Goal: Task Accomplishment & Management: Manage account settings

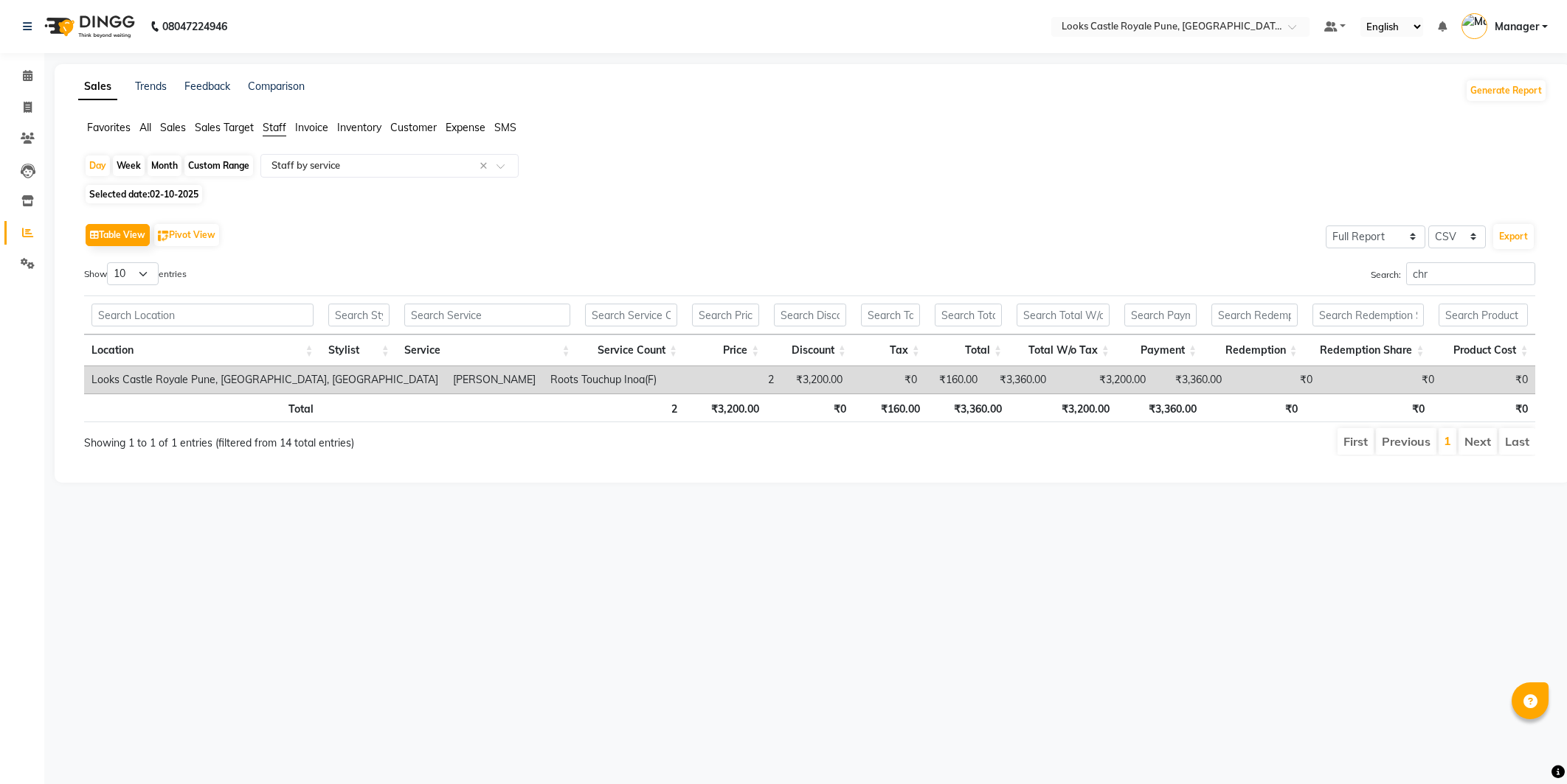
select select "full_report"
select select "csv"
click at [27, 65] on link "Calendar" at bounding box center [22, 76] width 36 height 24
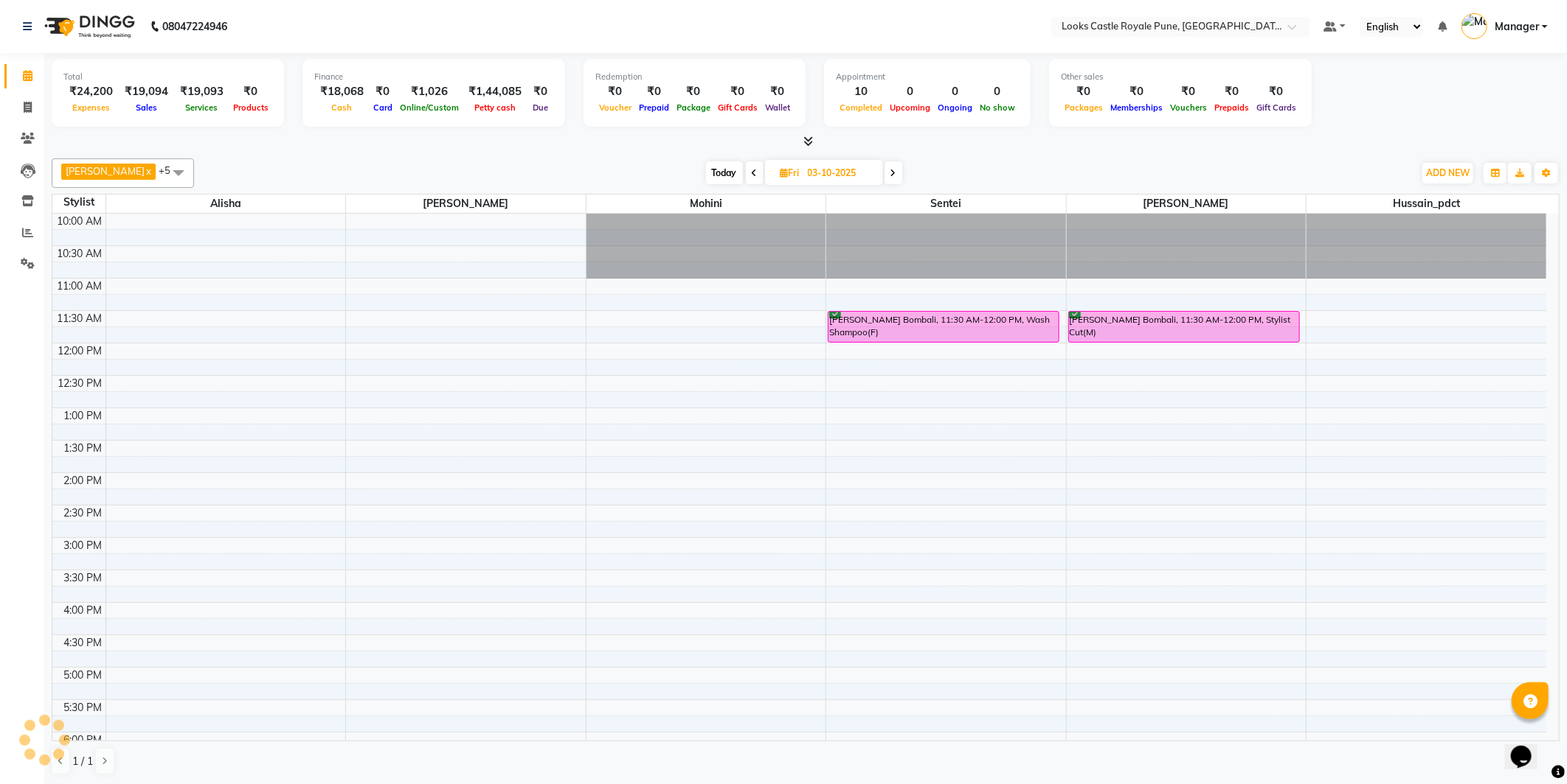
click at [32, 92] on li "Invoice" at bounding box center [22, 108] width 44 height 32
click at [33, 101] on span at bounding box center [27, 108] width 26 height 17
select select "5915"
select select "service"
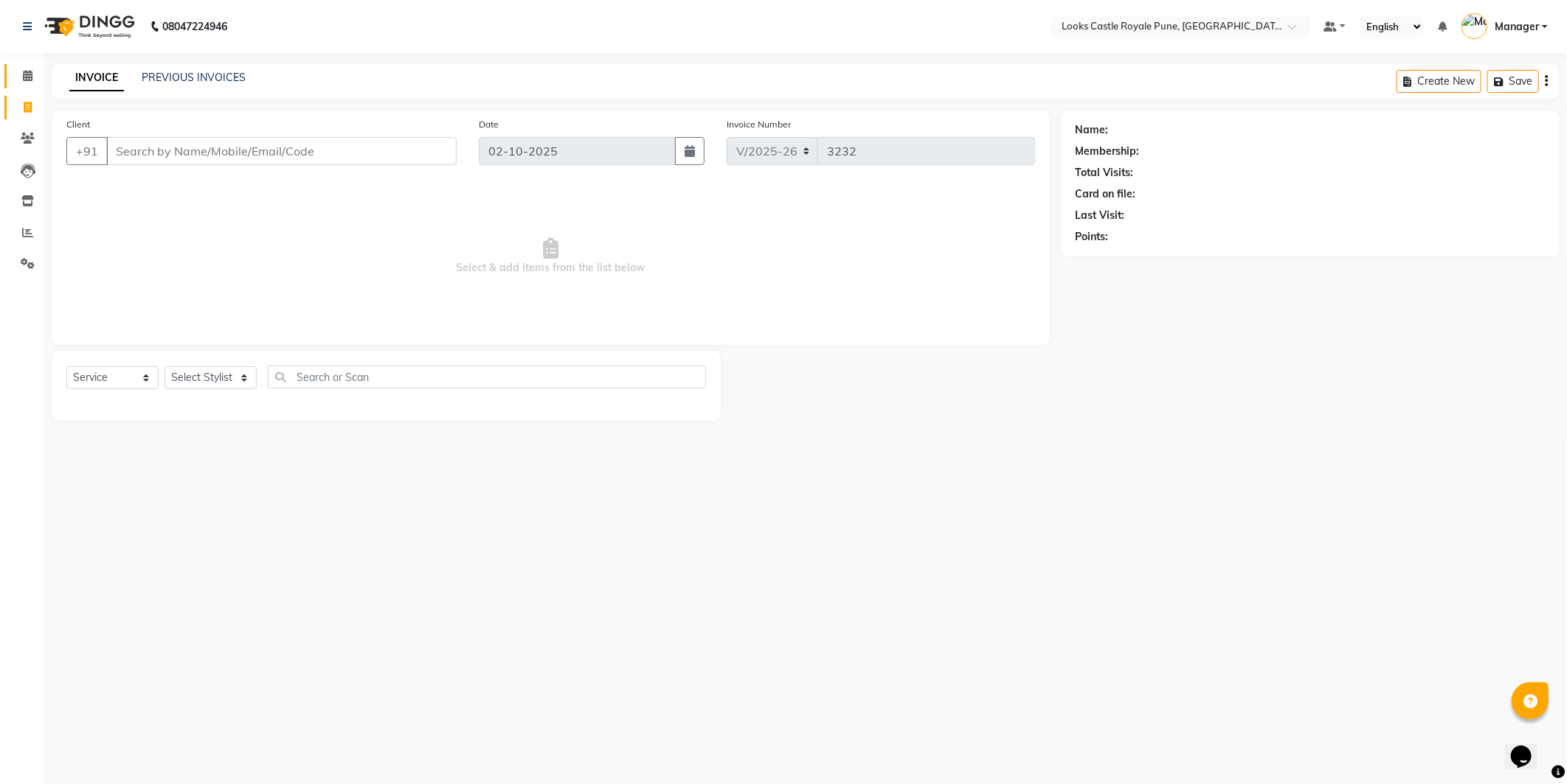
click at [20, 66] on link "Calendar" at bounding box center [22, 76] width 36 height 24
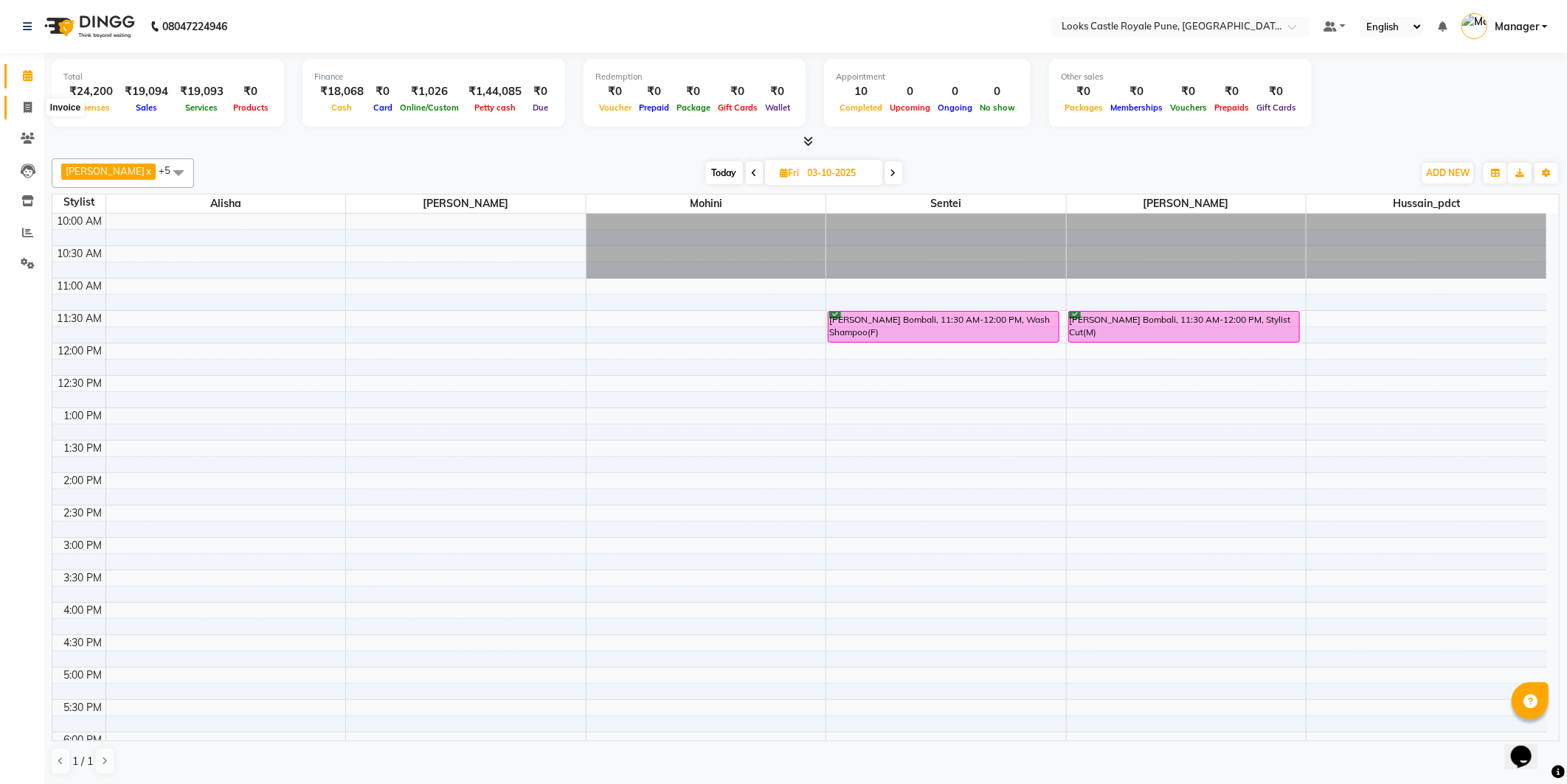
click at [17, 104] on span at bounding box center [27, 108] width 26 height 17
select select "5915"
select select "service"
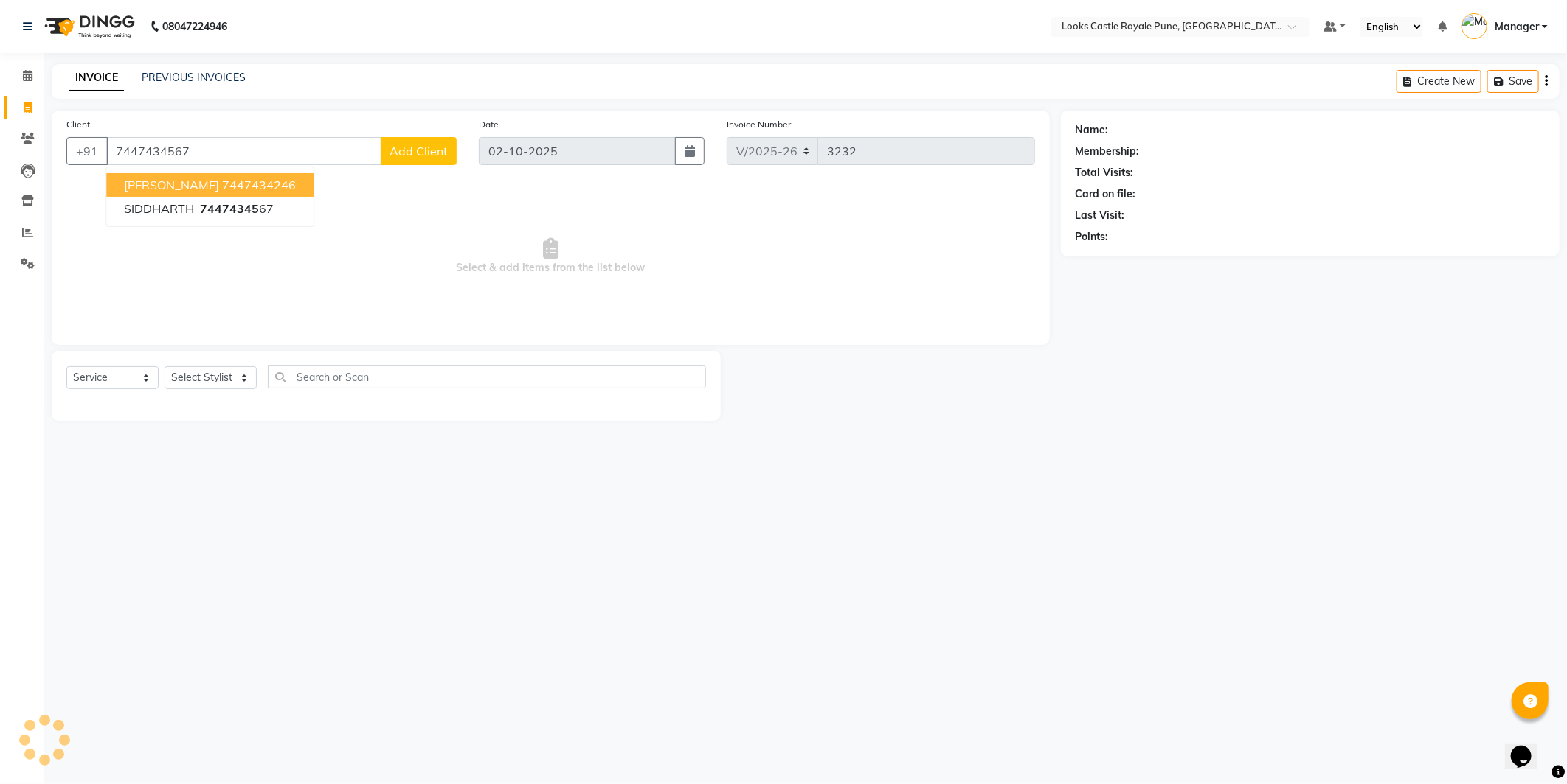
type input "7447434567"
select select "1: Object"
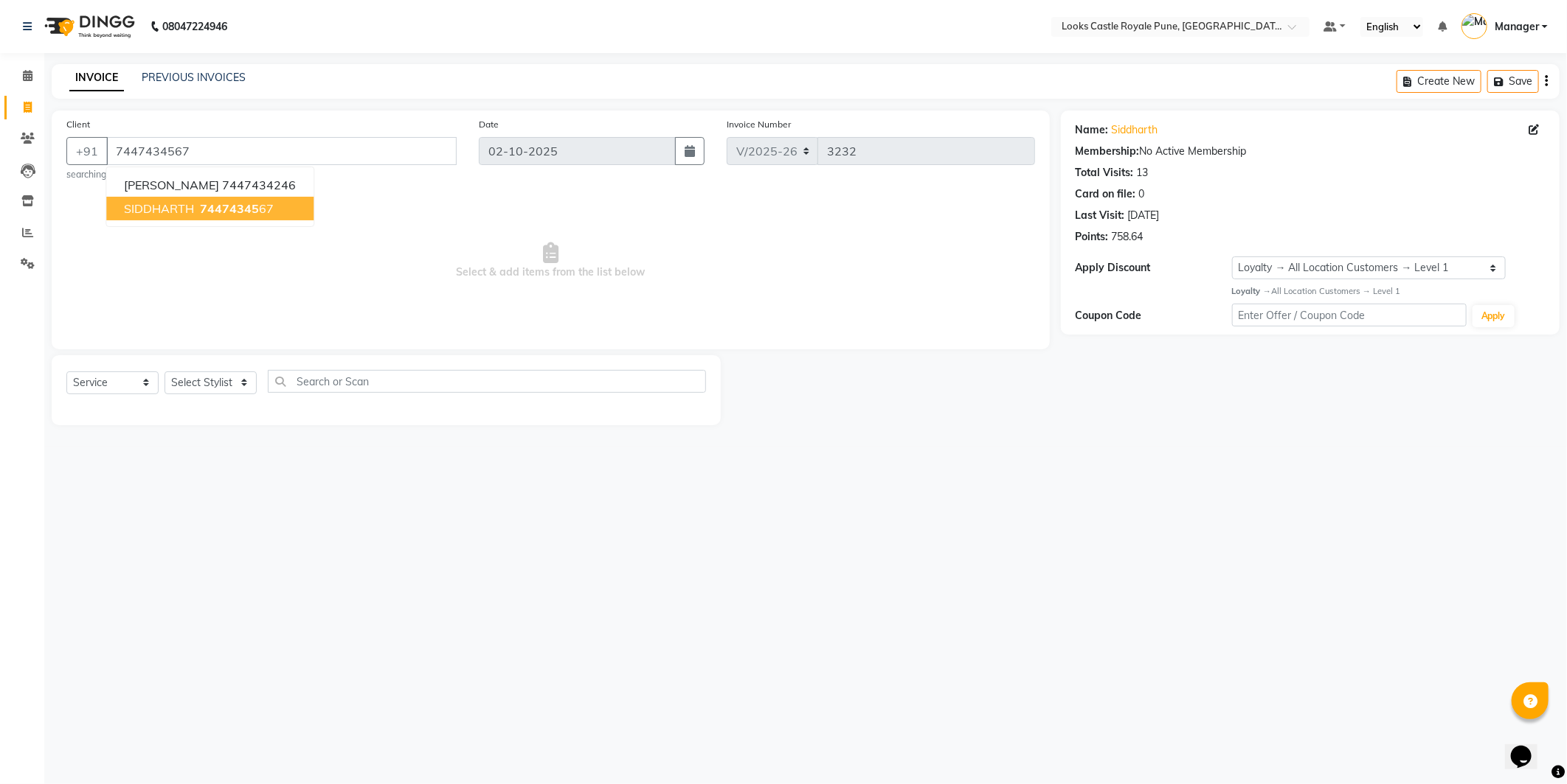
click at [168, 205] on span "SIDDHARTH" at bounding box center [159, 208] width 70 height 14
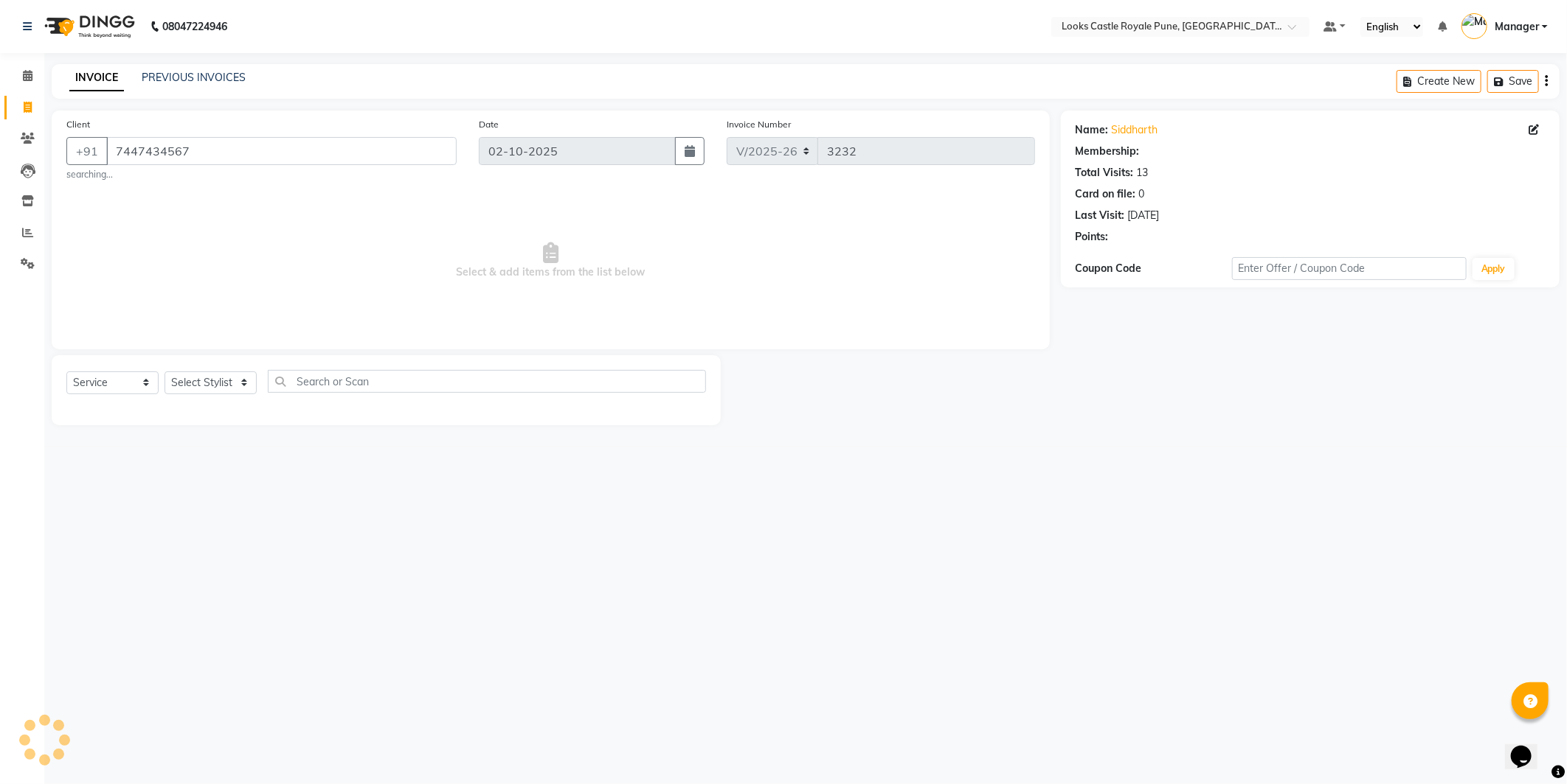
select select "1: Object"
click at [199, 381] on select "Select Stylist Akshay [PERSON_NAME] [PERSON_NAME] [PERSON_NAME] Danish [PERSON_…" at bounding box center [211, 383] width 93 height 23
select select "43054"
click at [165, 372] on select "Select Stylist Akshay [PERSON_NAME] [PERSON_NAME] [PERSON_NAME] Danish [PERSON_…" at bounding box center [211, 383] width 93 height 23
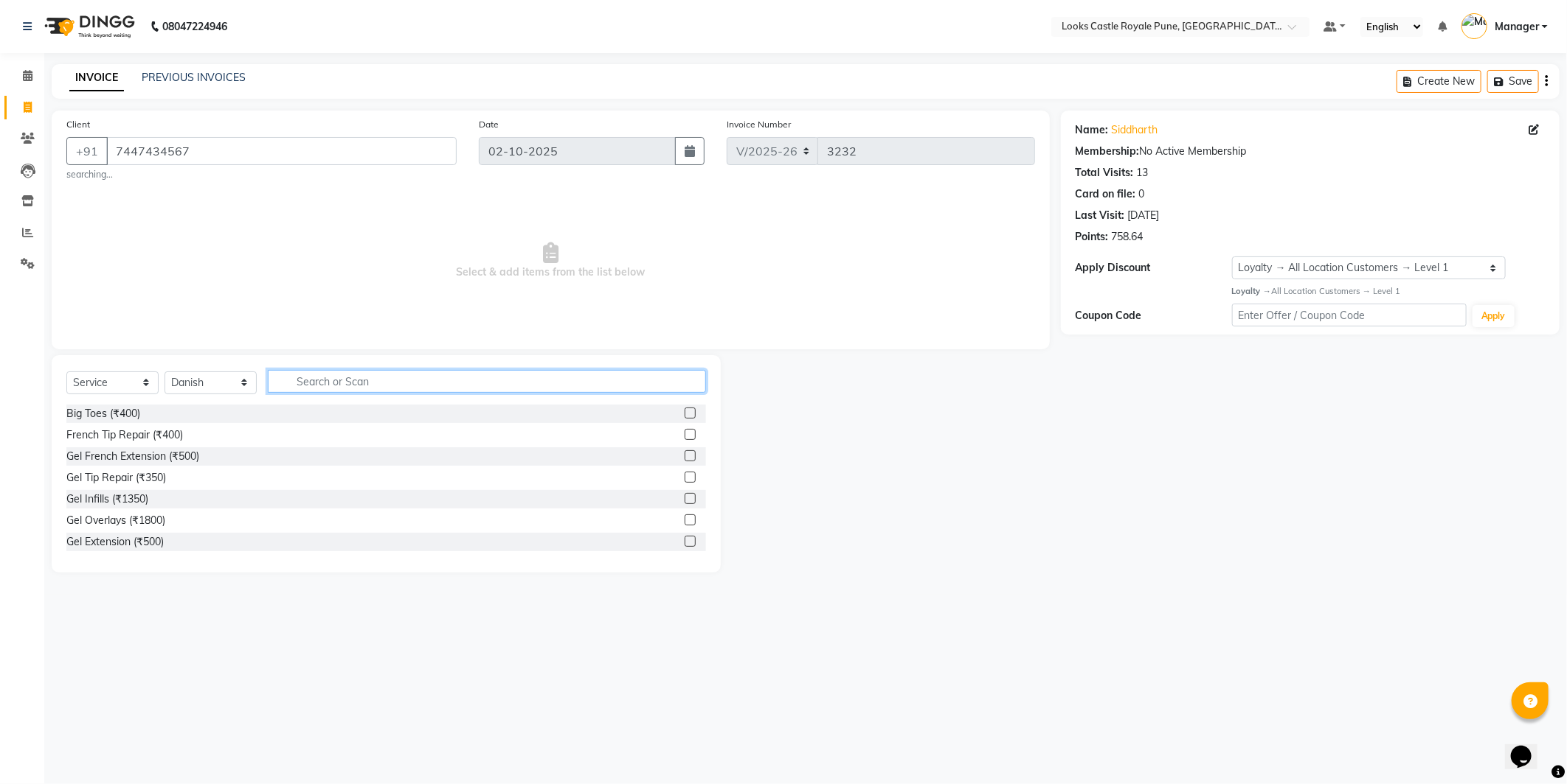
click at [353, 377] on input "text" at bounding box center [487, 381] width 438 height 23
type input "cut"
click at [126, 438] on div "Stylist Cut(M) (₹700)" at bounding box center [115, 435] width 96 height 15
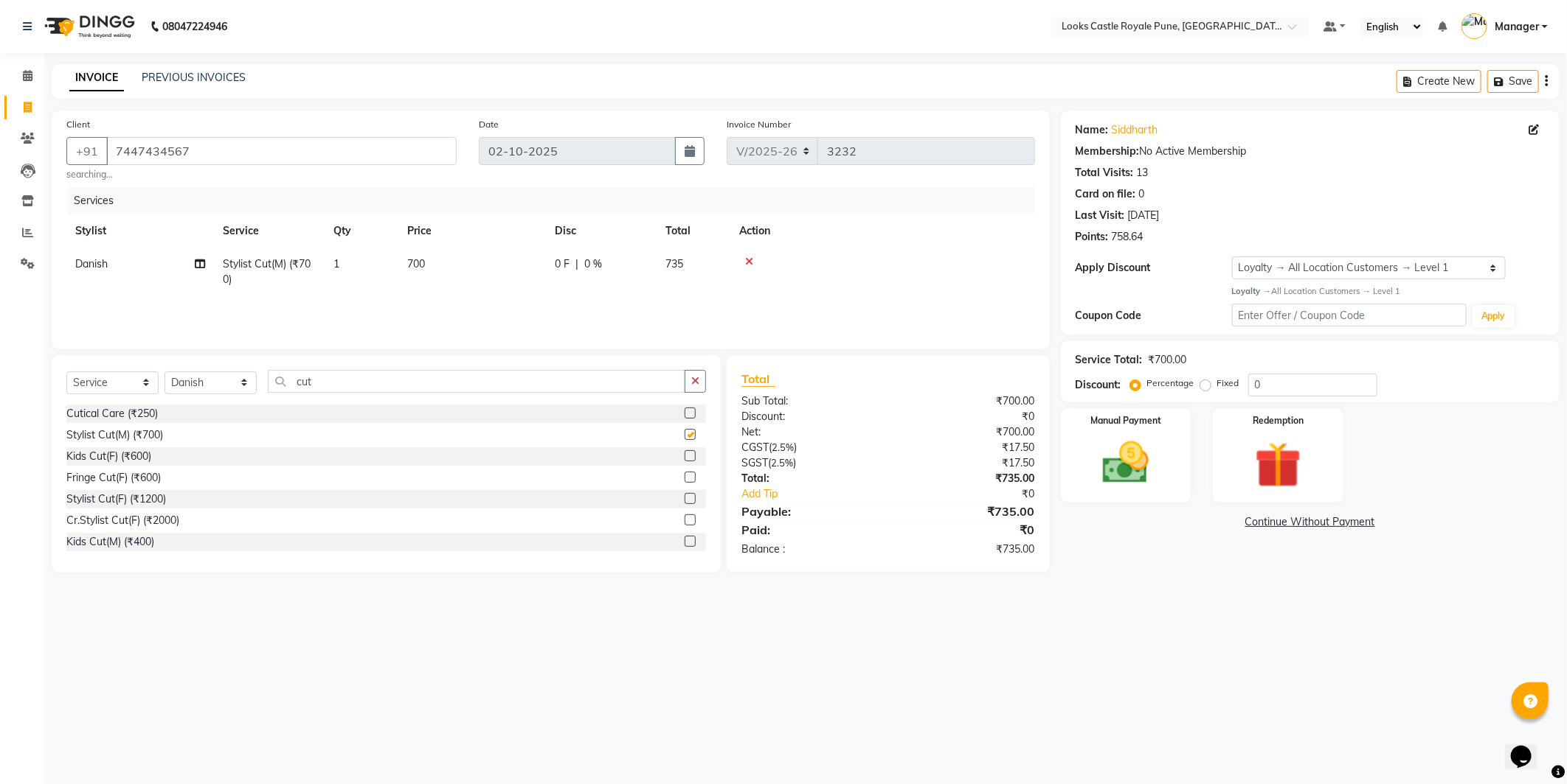
checkbox input "false"
click at [492, 249] on td "700" at bounding box center [471, 272] width 147 height 49
select select "43054"
click at [498, 260] on input "700" at bounding box center [541, 268] width 130 height 23
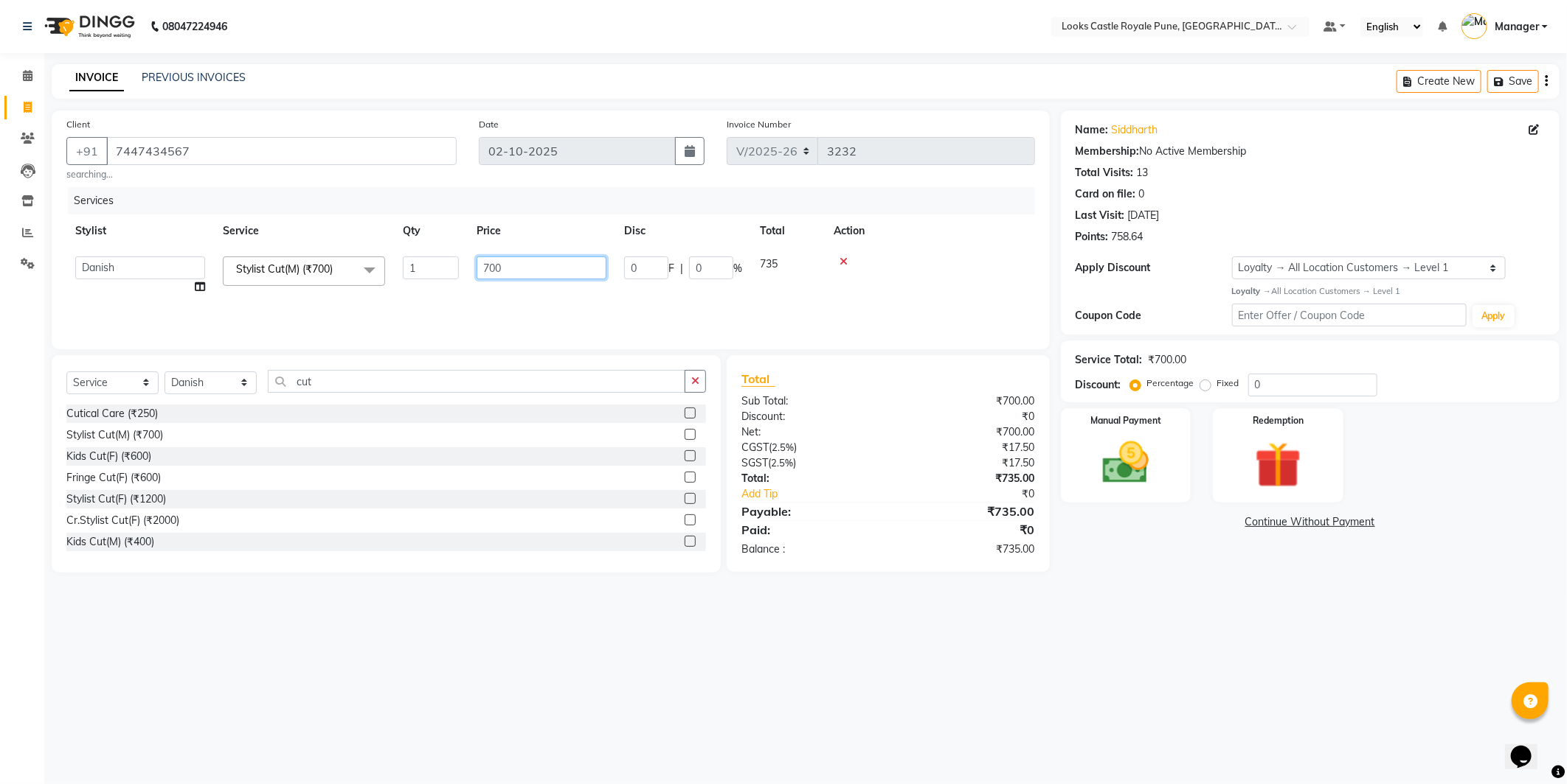
click at [499, 260] on input "700" at bounding box center [541, 268] width 130 height 23
type input "638"
click at [544, 312] on div "Services Stylist Service Qty Price Disc Total Action Akshay [PERSON_NAME] [PERS…" at bounding box center [550, 260] width 969 height 147
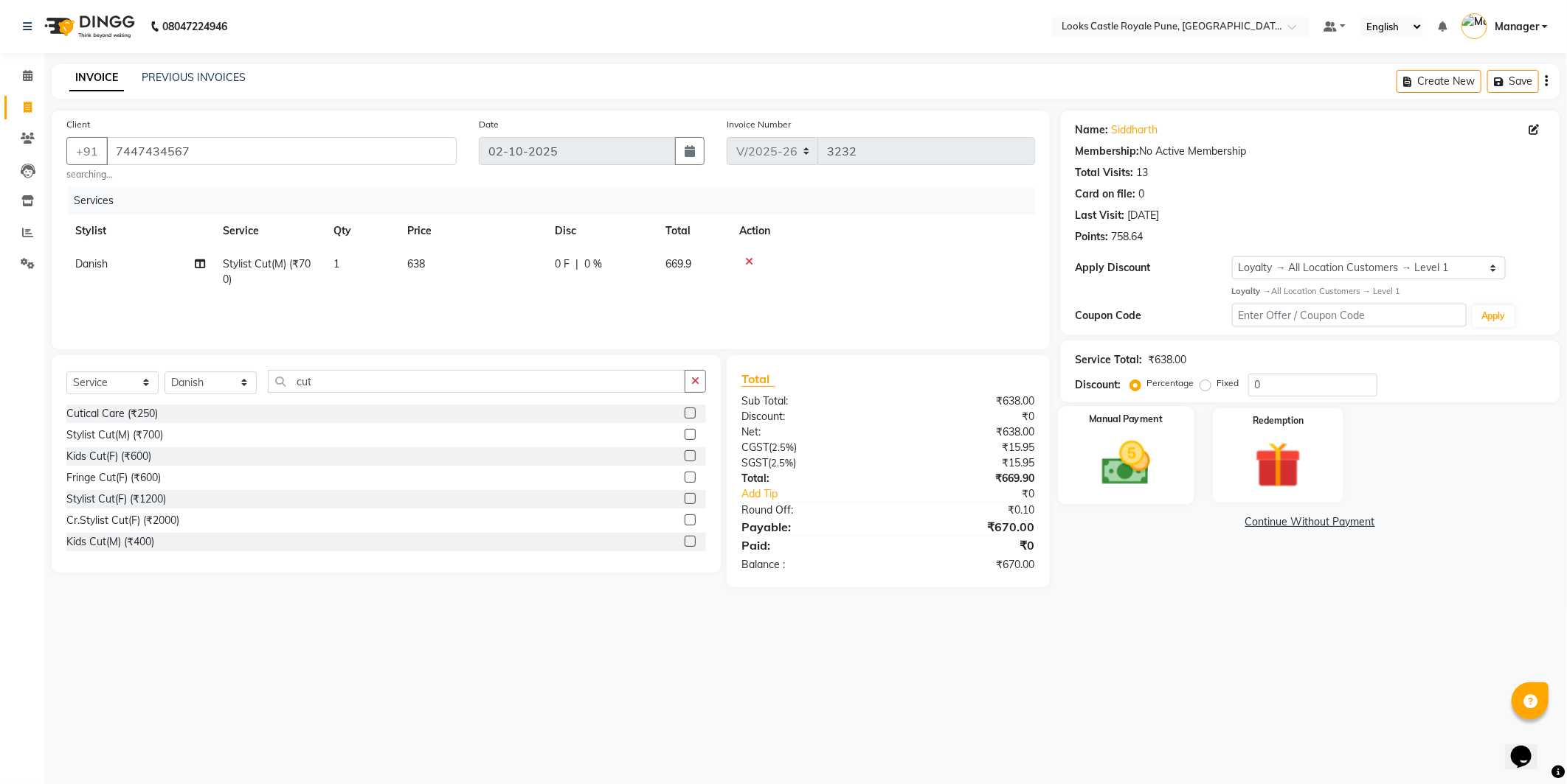
click at [1161, 483] on img at bounding box center [1126, 463] width 79 height 56
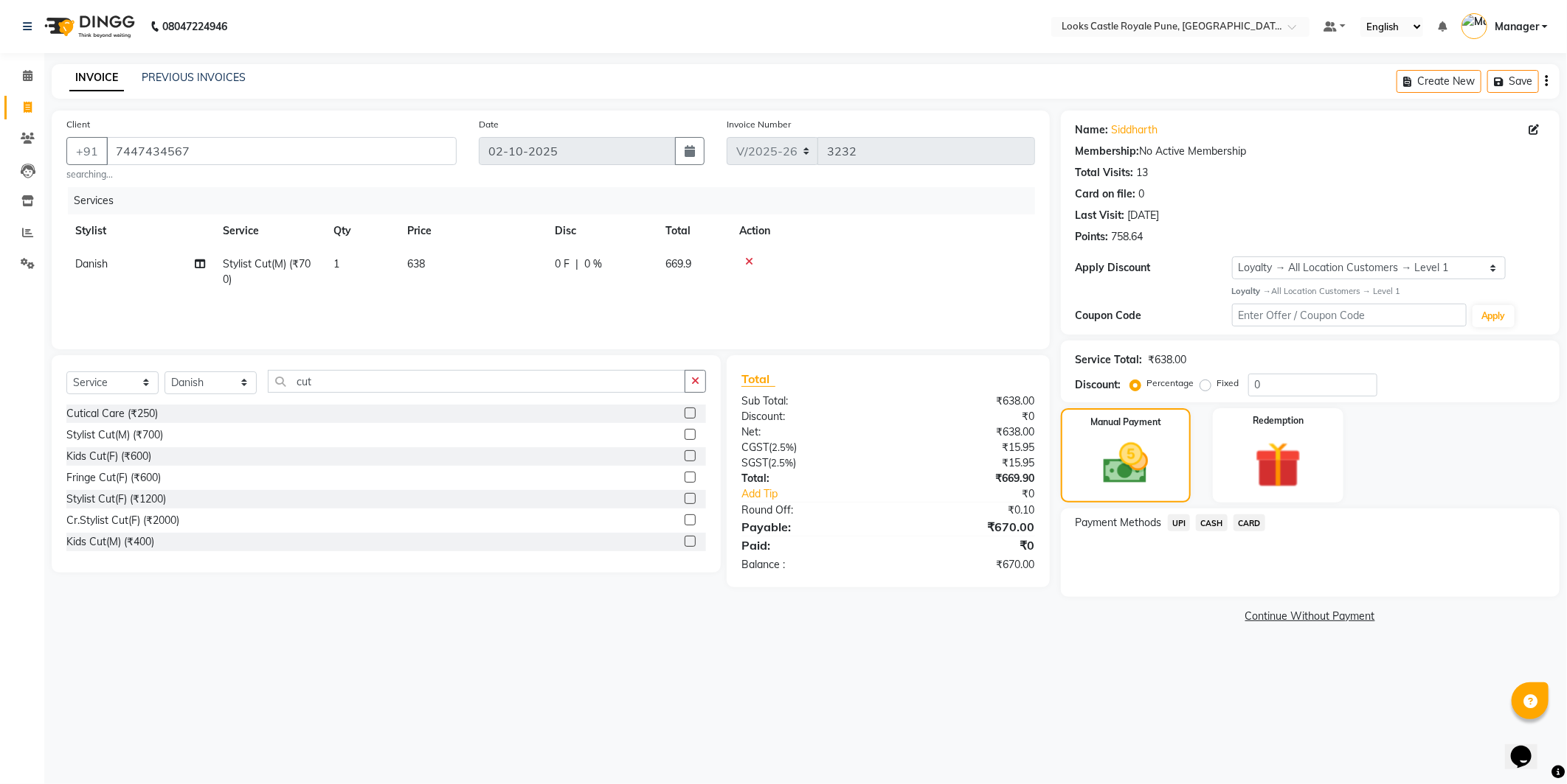
click at [1215, 519] on span "CASH" at bounding box center [1211, 523] width 32 height 17
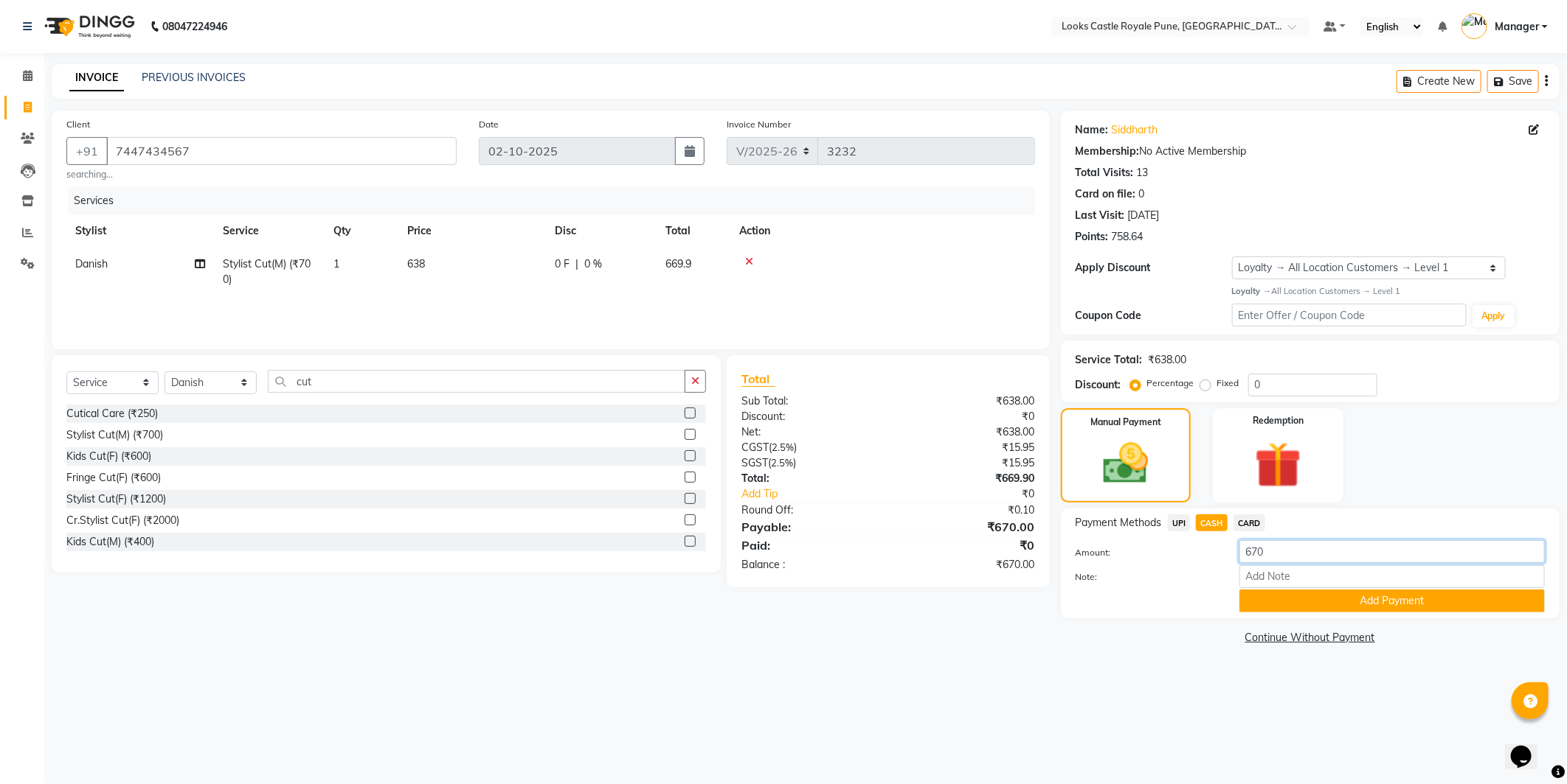
drag, startPoint x: 1288, startPoint y: 546, endPoint x: 1045, endPoint y: 577, distance: 245.0
click at [1045, 577] on div "Client [PHONE_NUMBER] searching... Date [DATE] Invoice Number V/2025 V/[PHONE_N…" at bounding box center [805, 379] width 1529 height 538
type input "1000"
click at [1441, 606] on button "Add Payment" at bounding box center [1392, 601] width 305 height 23
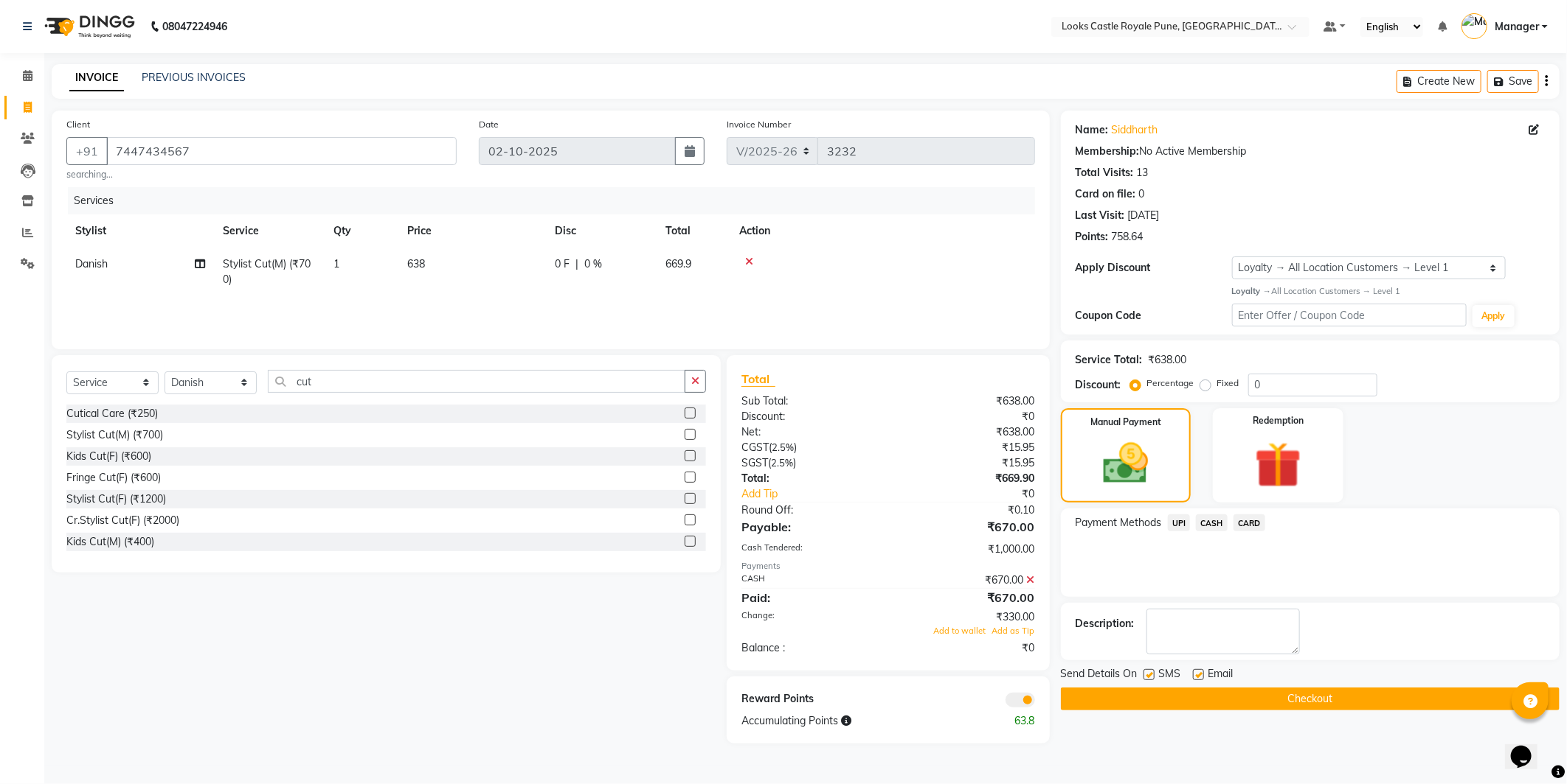
click at [1315, 688] on button "Checkout" at bounding box center [1310, 699] width 498 height 23
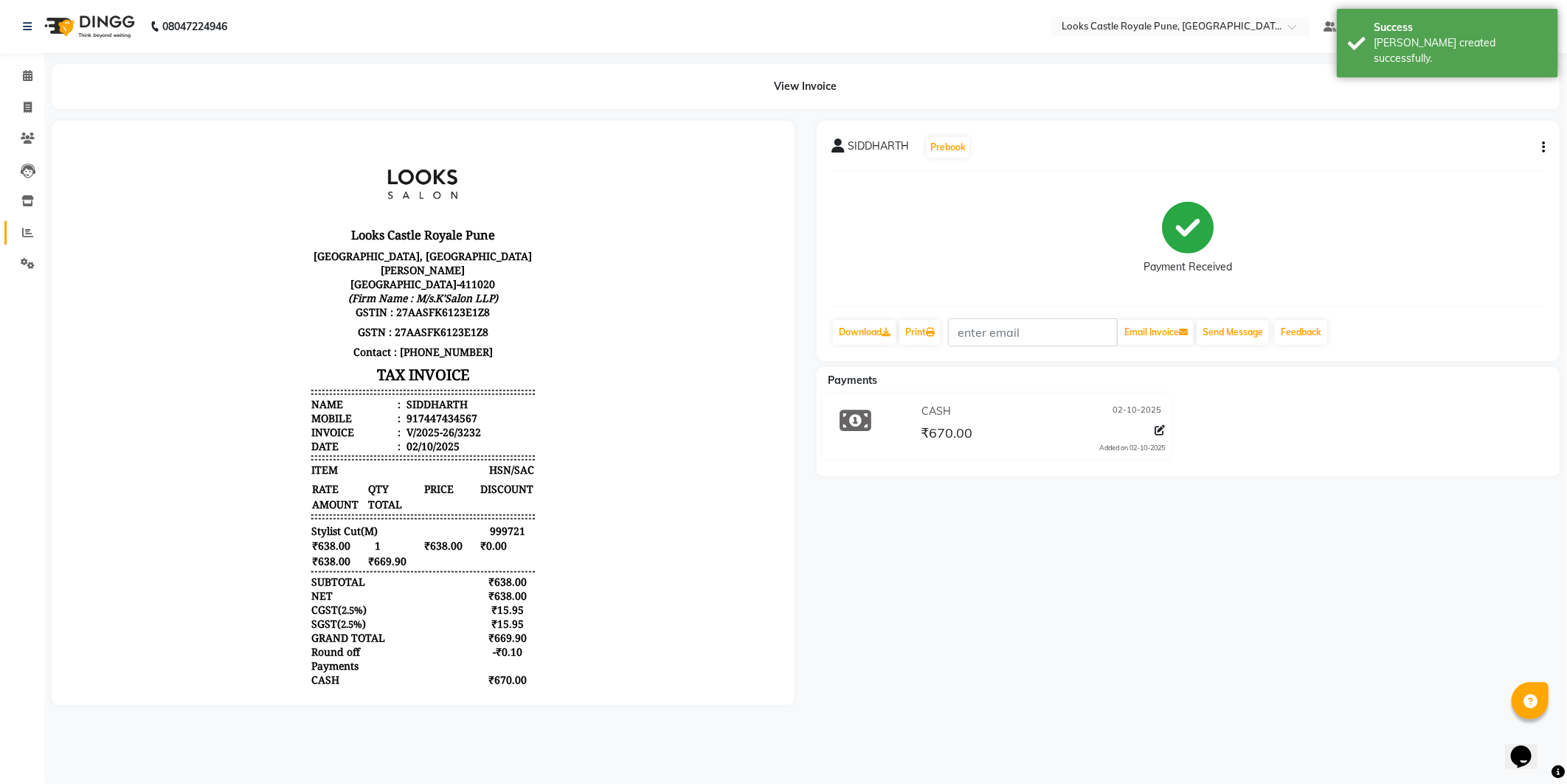
click at [9, 226] on link "Reports" at bounding box center [22, 233] width 36 height 24
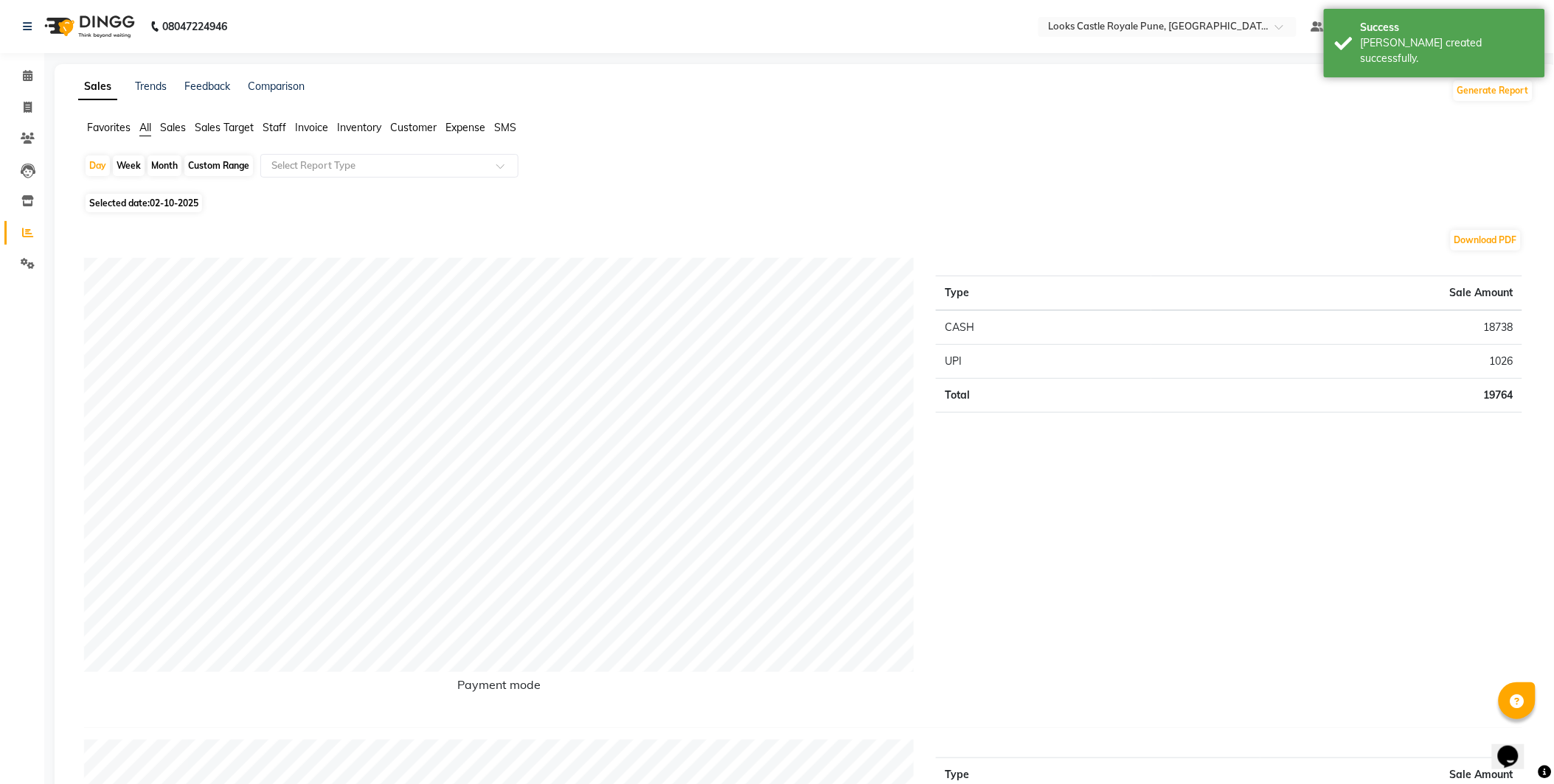
click at [281, 131] on span "Staff" at bounding box center [274, 128] width 23 height 13
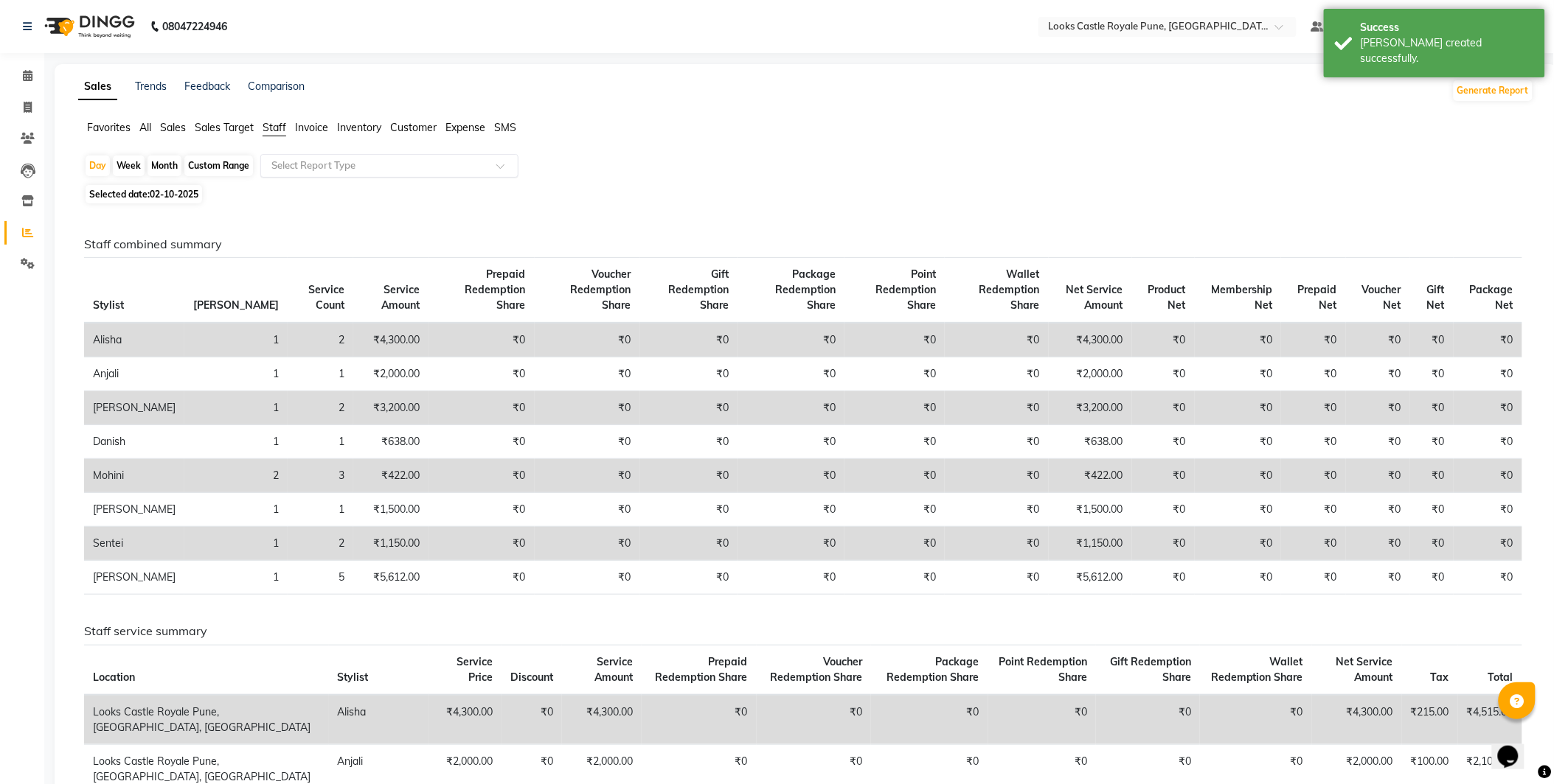
click at [300, 170] on input "text" at bounding box center [375, 166] width 212 height 14
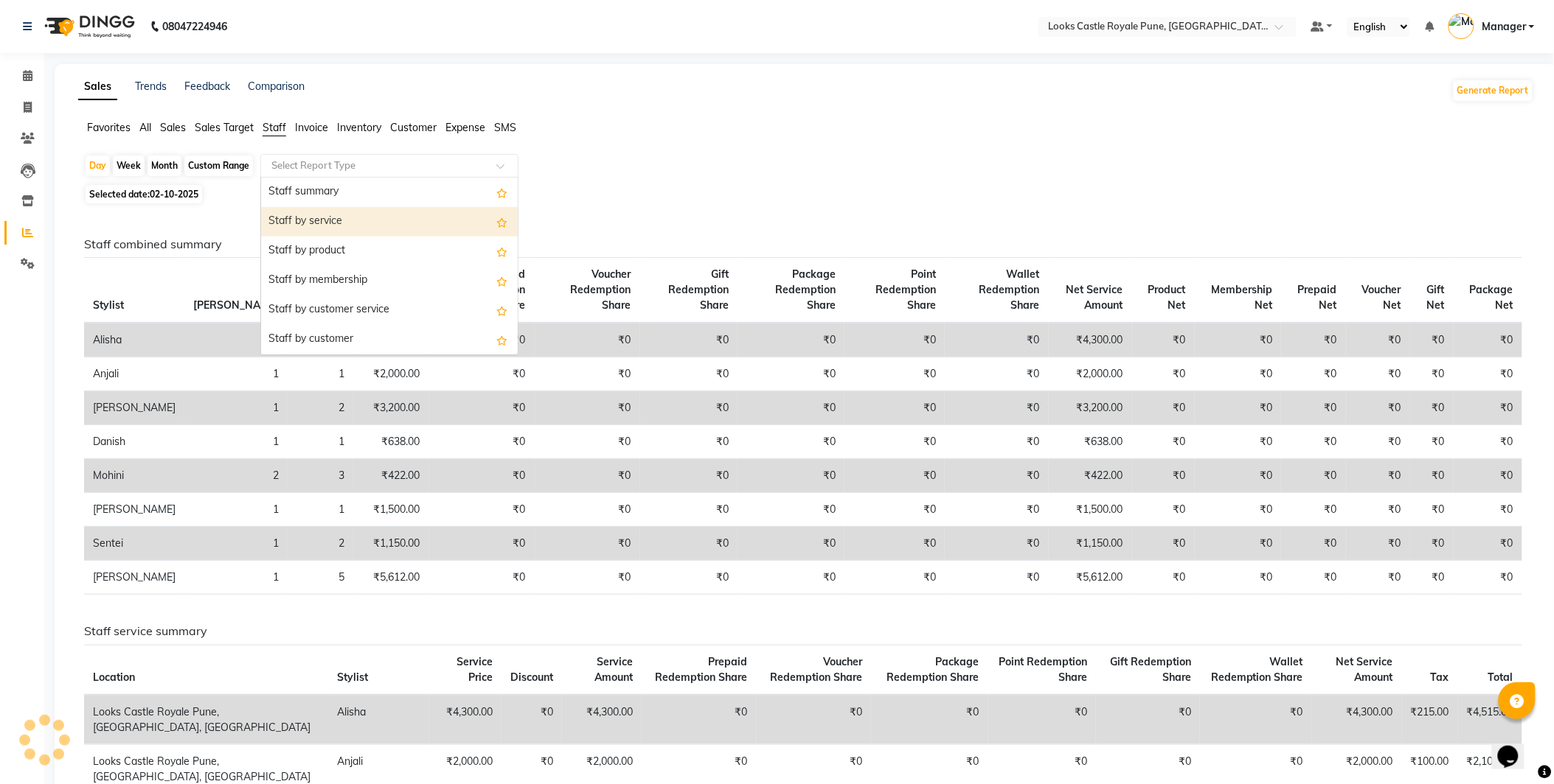
click at [397, 225] on div "Staff by service" at bounding box center [389, 222] width 256 height 30
select select "full_report"
select select "csv"
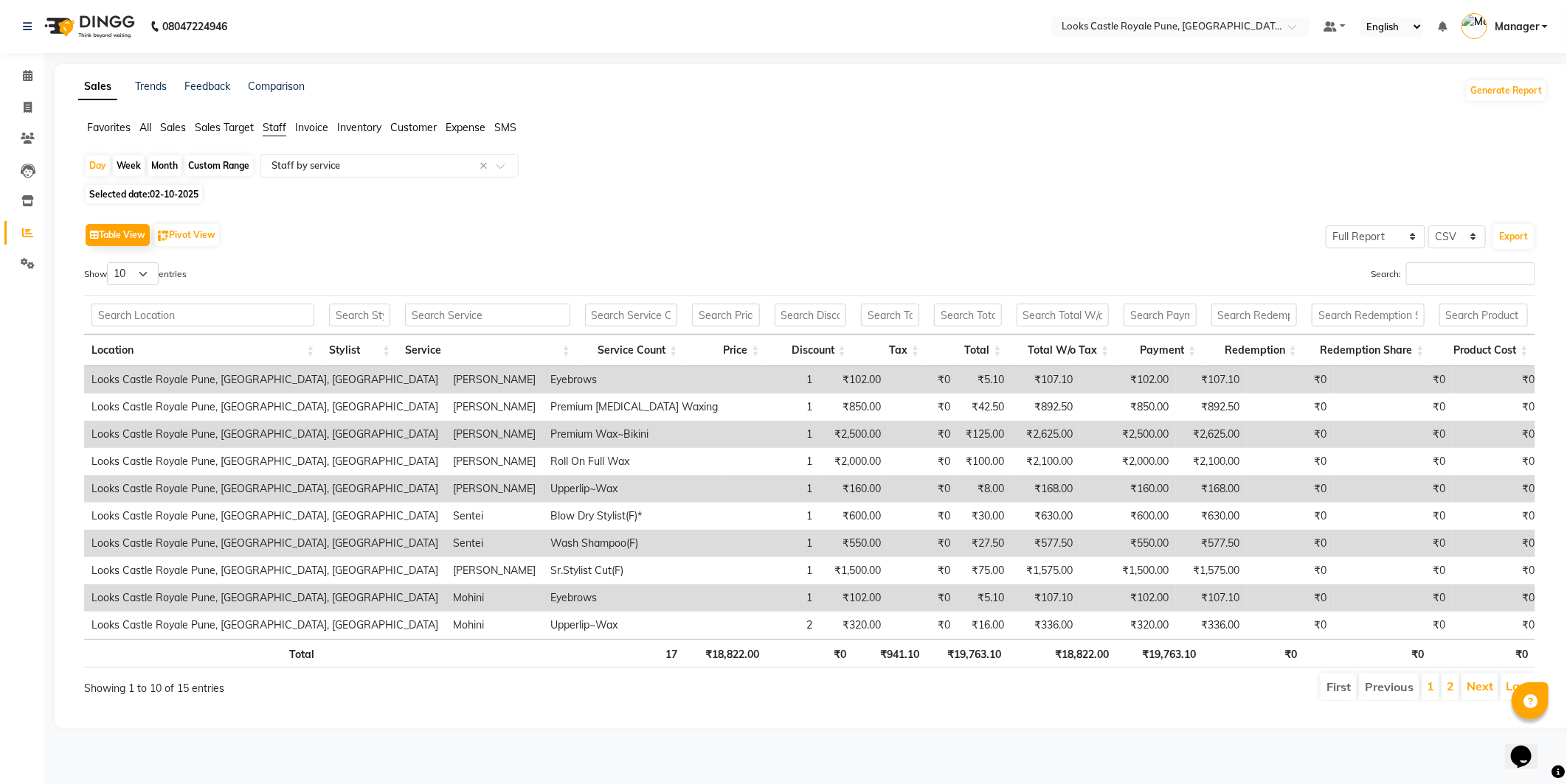
click at [1451, 259] on div "Table View Pivot View Select Full Report Filtered Report Select CSV PDF Export …" at bounding box center [809, 460] width 1450 height 483
click at [1447, 267] on input "Search:" at bounding box center [1471, 274] width 129 height 23
click at [1444, 276] on input "Search:" at bounding box center [1471, 274] width 129 height 23
click at [1443, 276] on input "Search:" at bounding box center [1471, 274] width 129 height 23
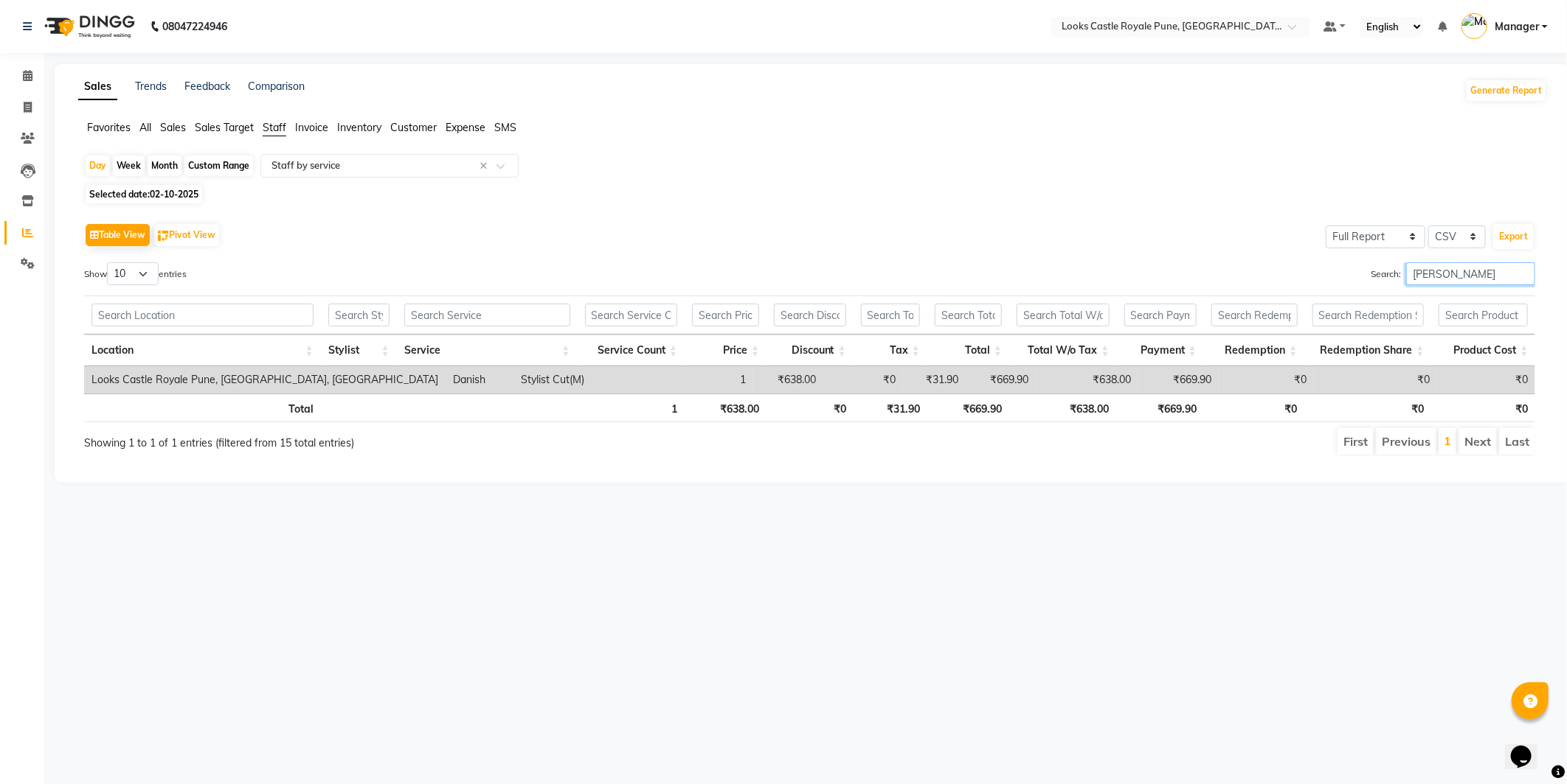
click at [1447, 274] on input "[PERSON_NAME]" at bounding box center [1471, 274] width 129 height 23
type input "RAshi"
click at [31, 78] on icon at bounding box center [28, 75] width 10 height 11
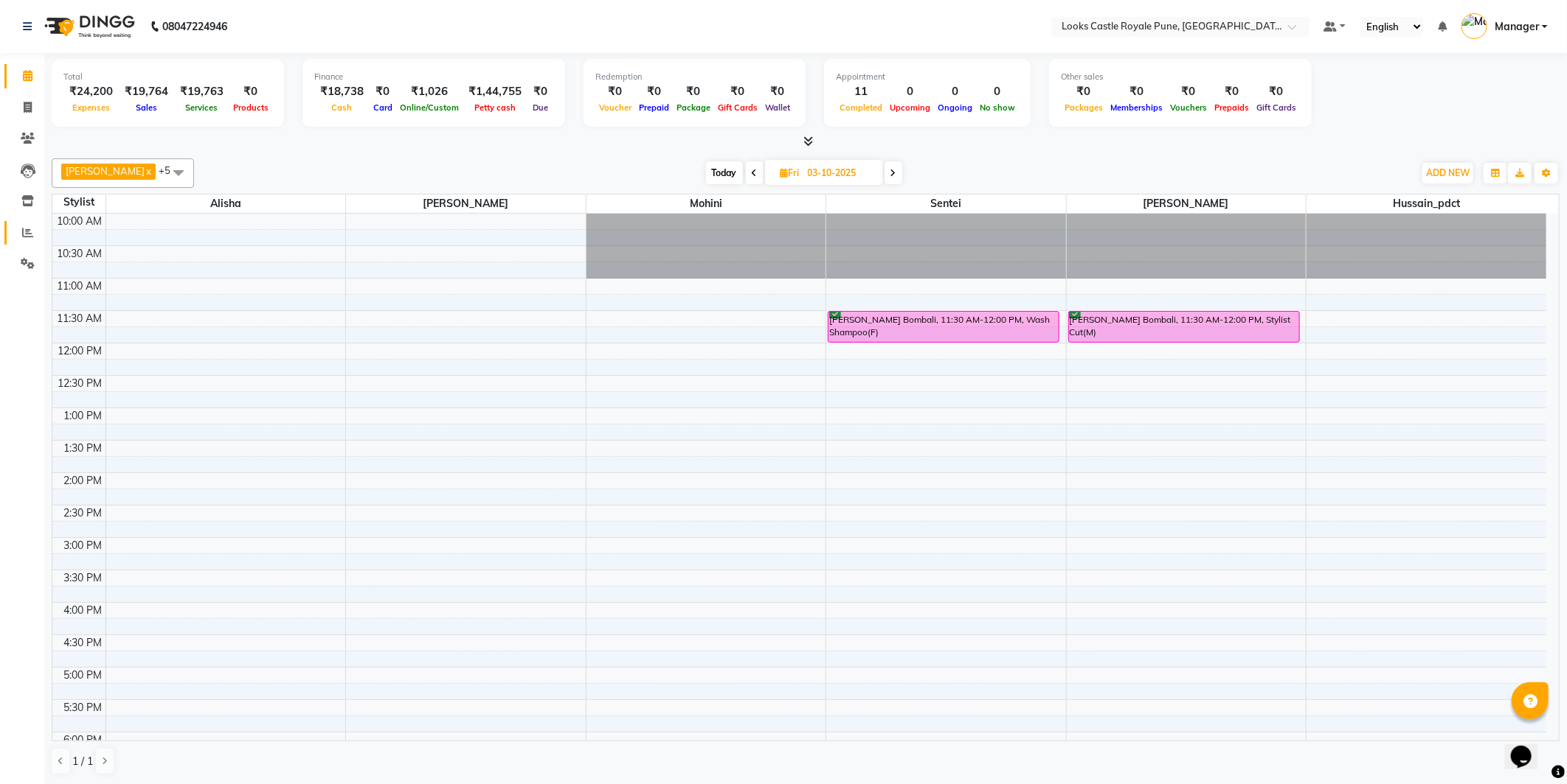
click at [15, 222] on link "Reports" at bounding box center [22, 233] width 36 height 24
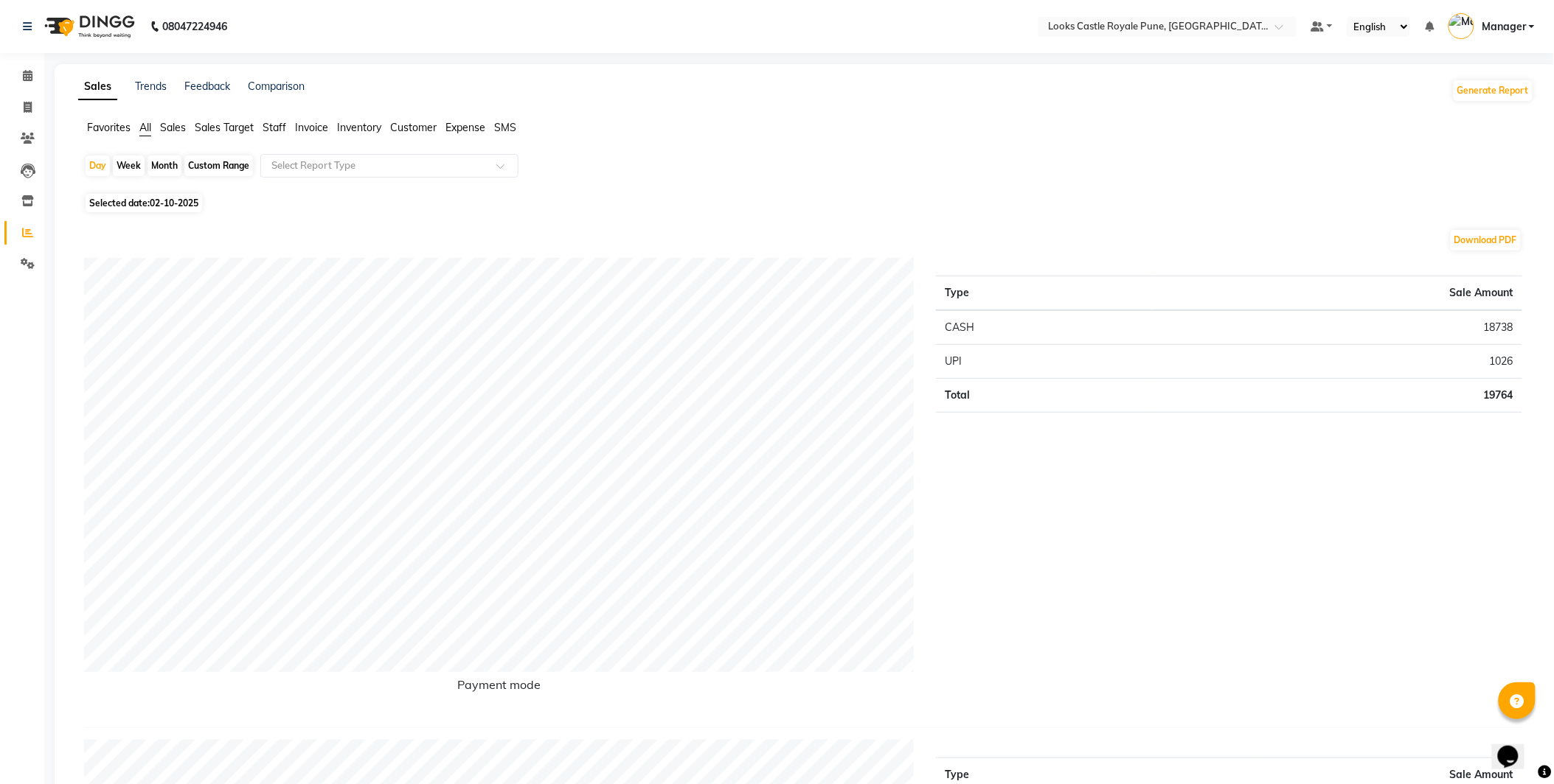
click at [284, 123] on span "Staff" at bounding box center [274, 128] width 23 height 13
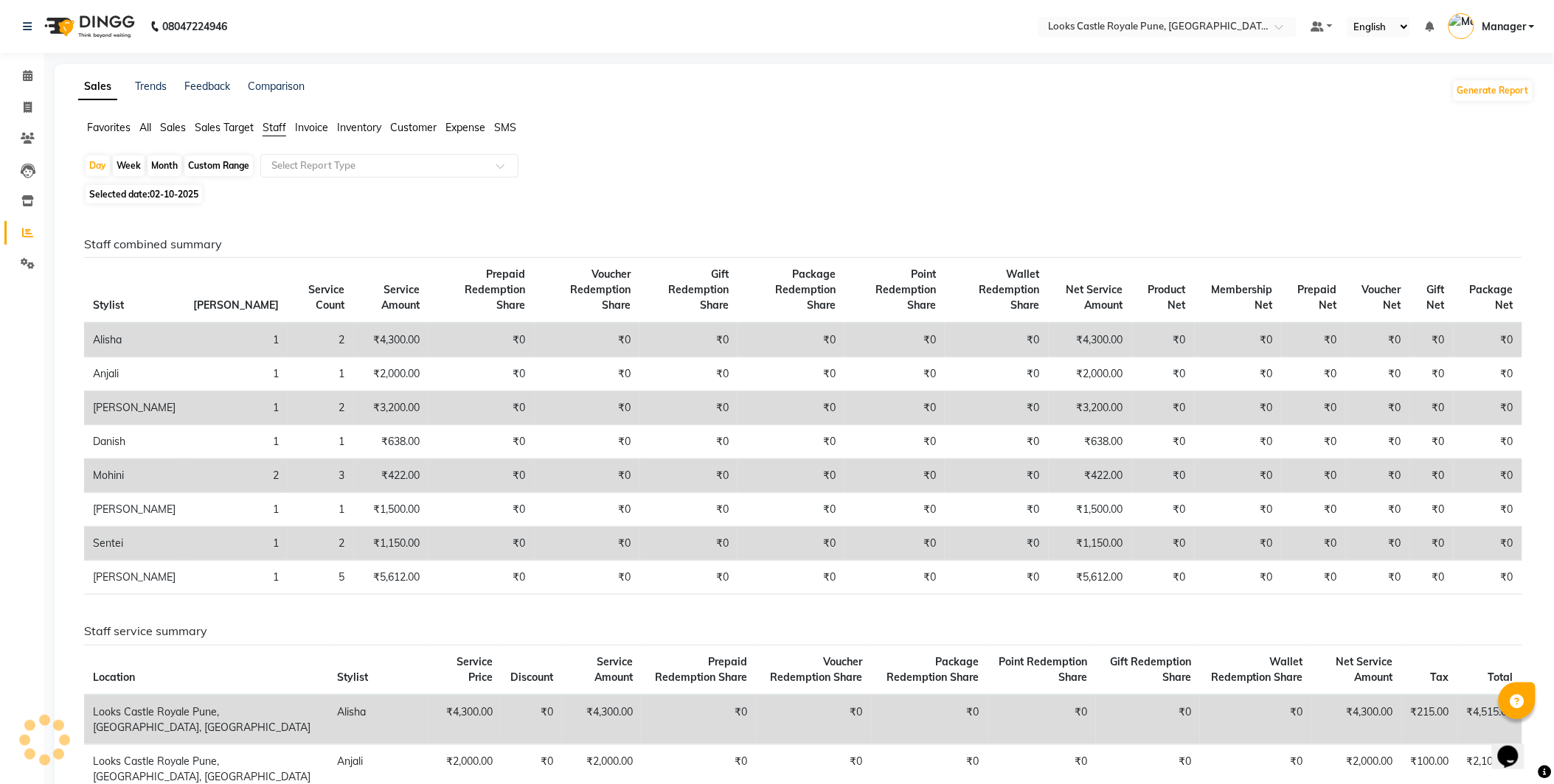
click at [297, 155] on div "Select Report Type" at bounding box center [389, 166] width 258 height 23
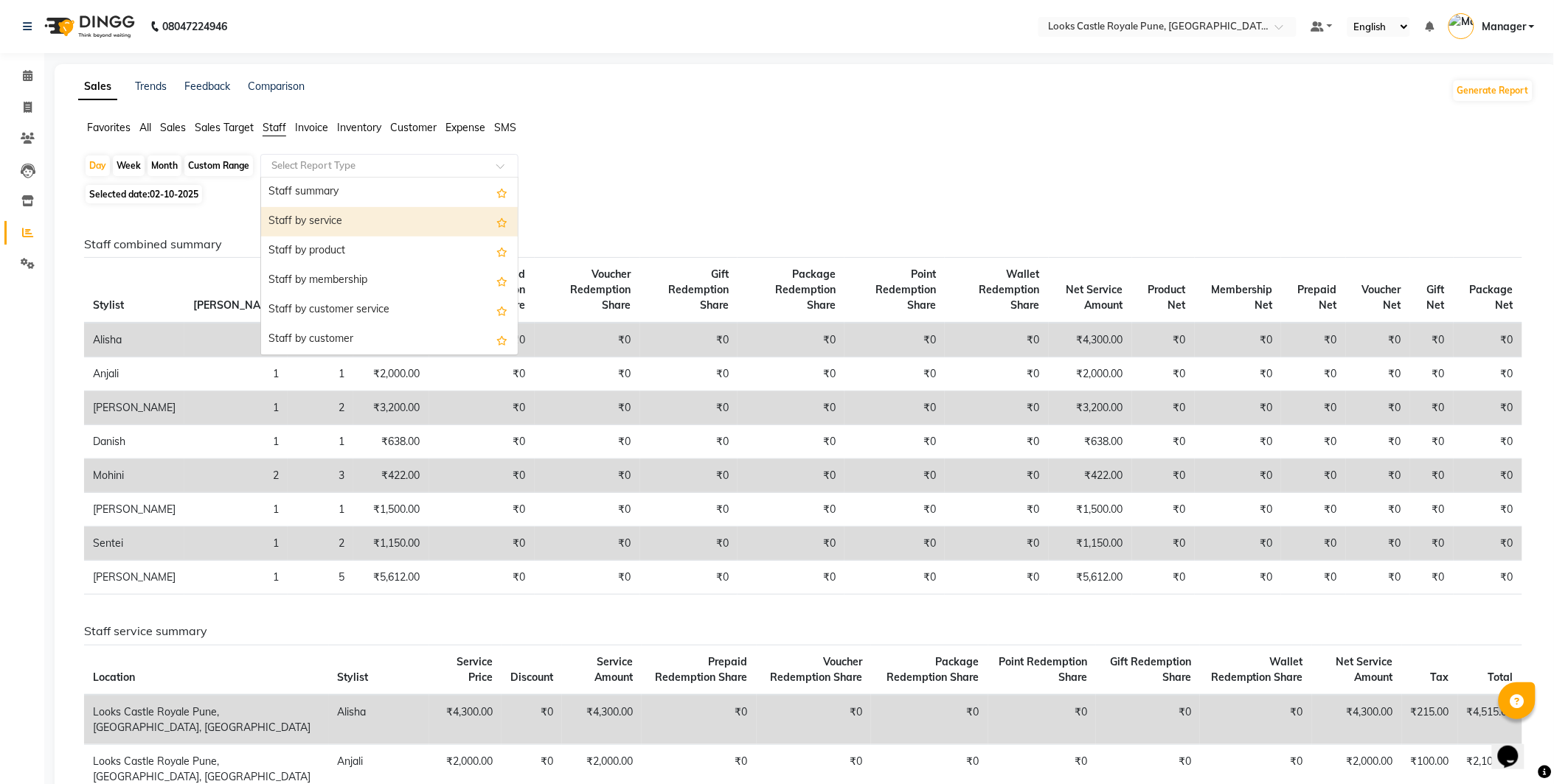
click at [323, 234] on div "Staff by service" at bounding box center [389, 222] width 256 height 30
select select "full_report"
select select "csv"
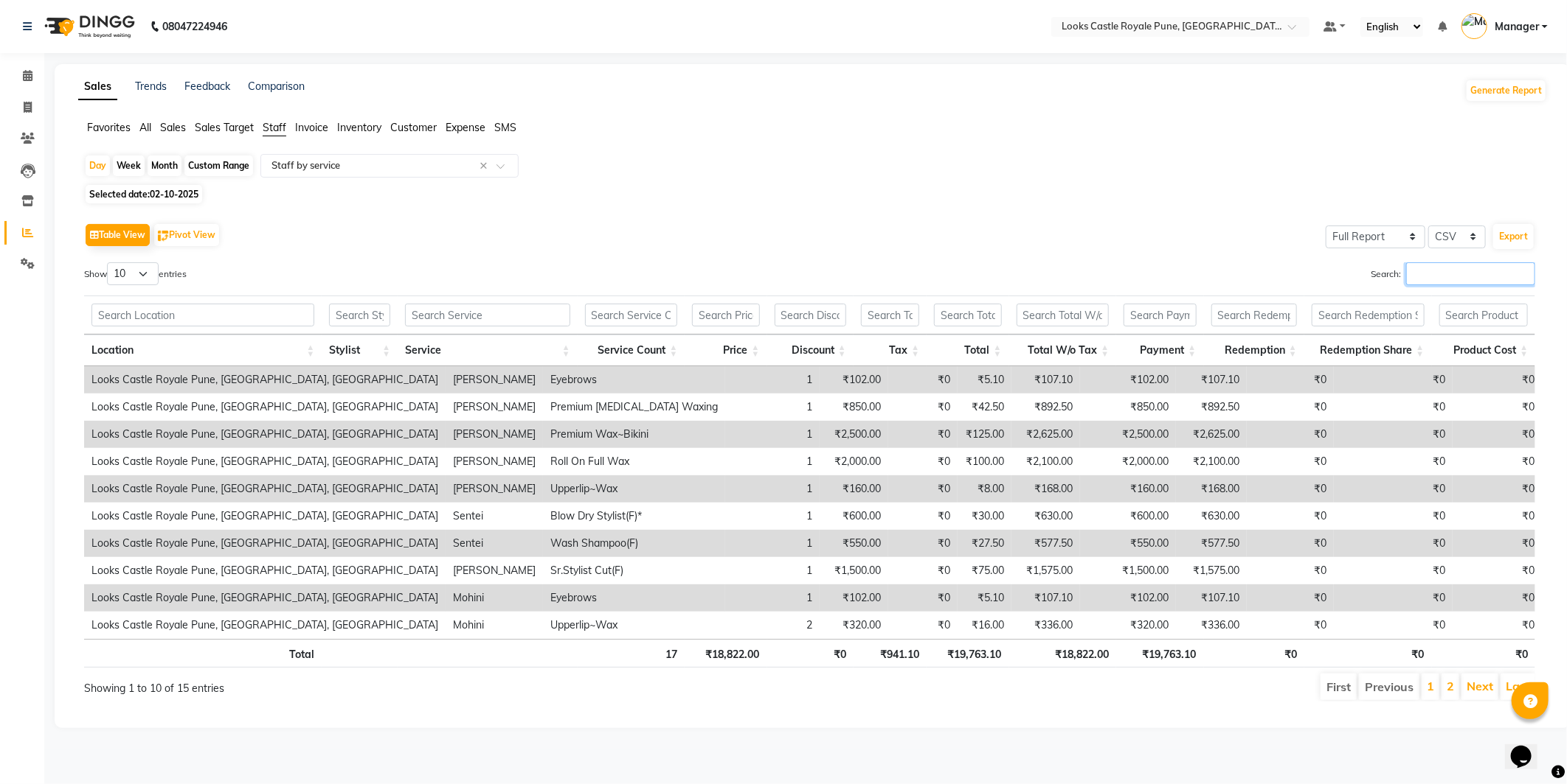
click at [1453, 269] on input "Search:" at bounding box center [1471, 274] width 129 height 23
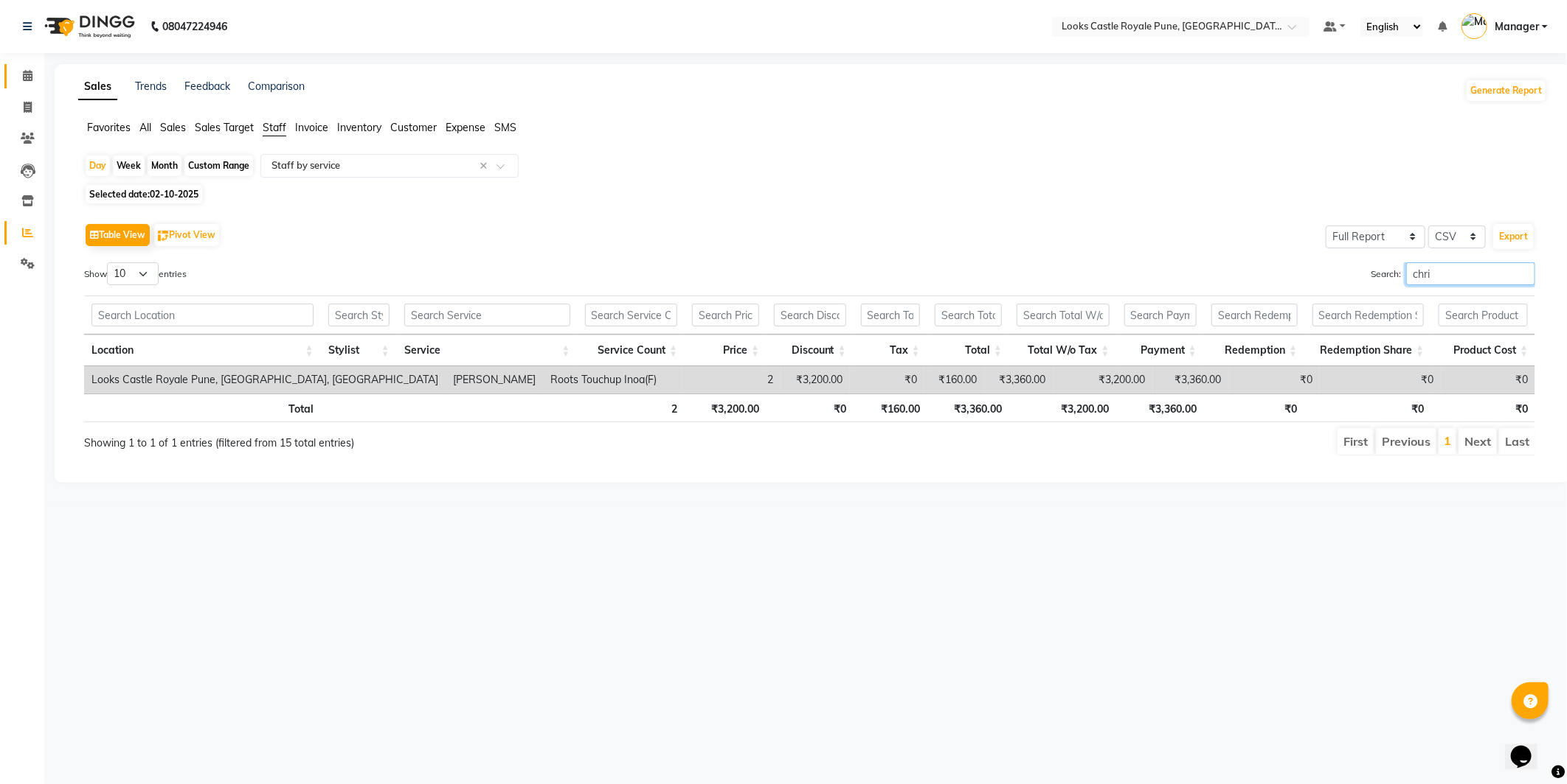
type input "chri"
click at [27, 70] on icon at bounding box center [28, 75] width 10 height 11
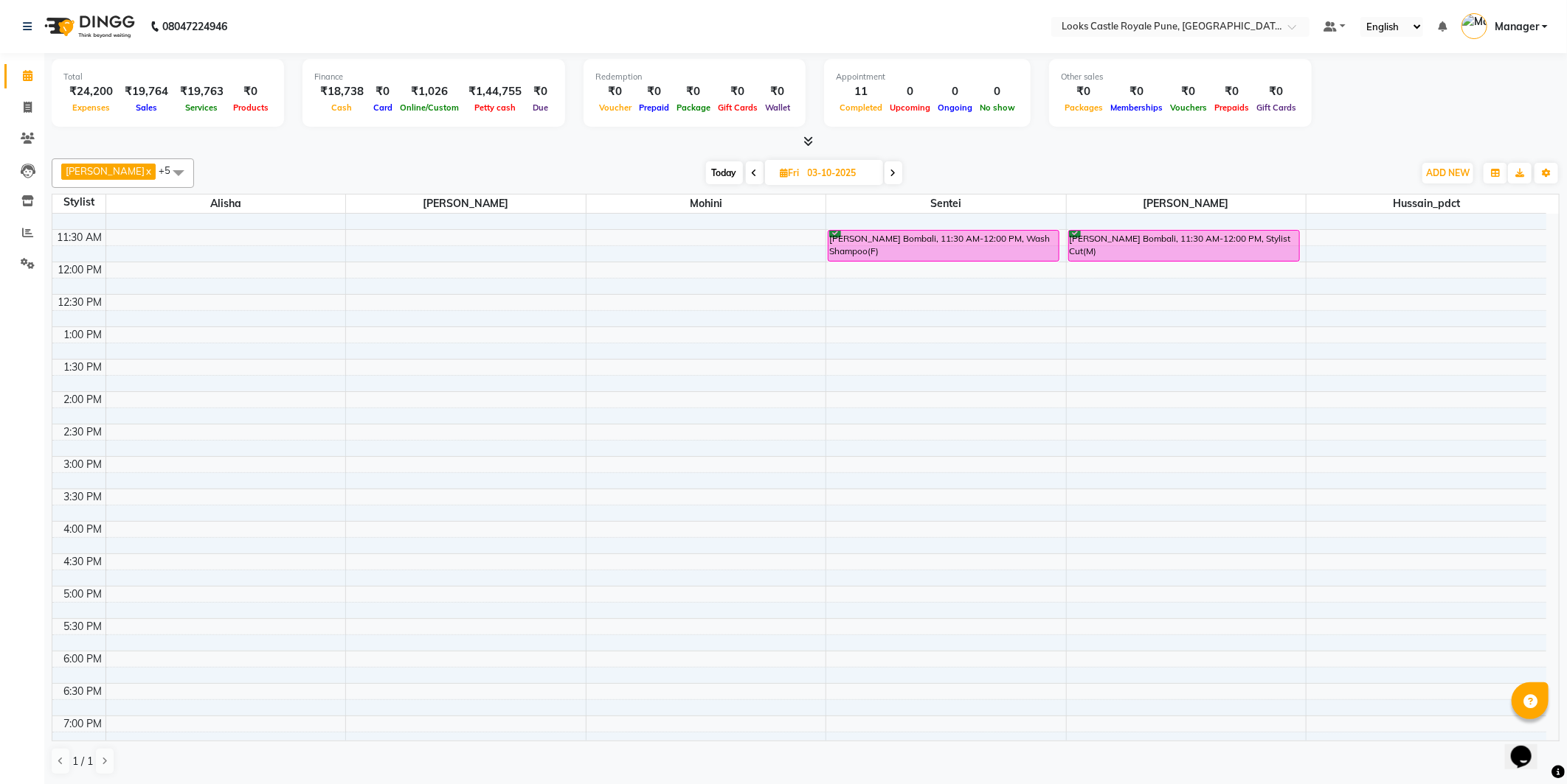
scroll to position [78, 0]
click at [164, 167] on span at bounding box center [178, 172] width 30 height 28
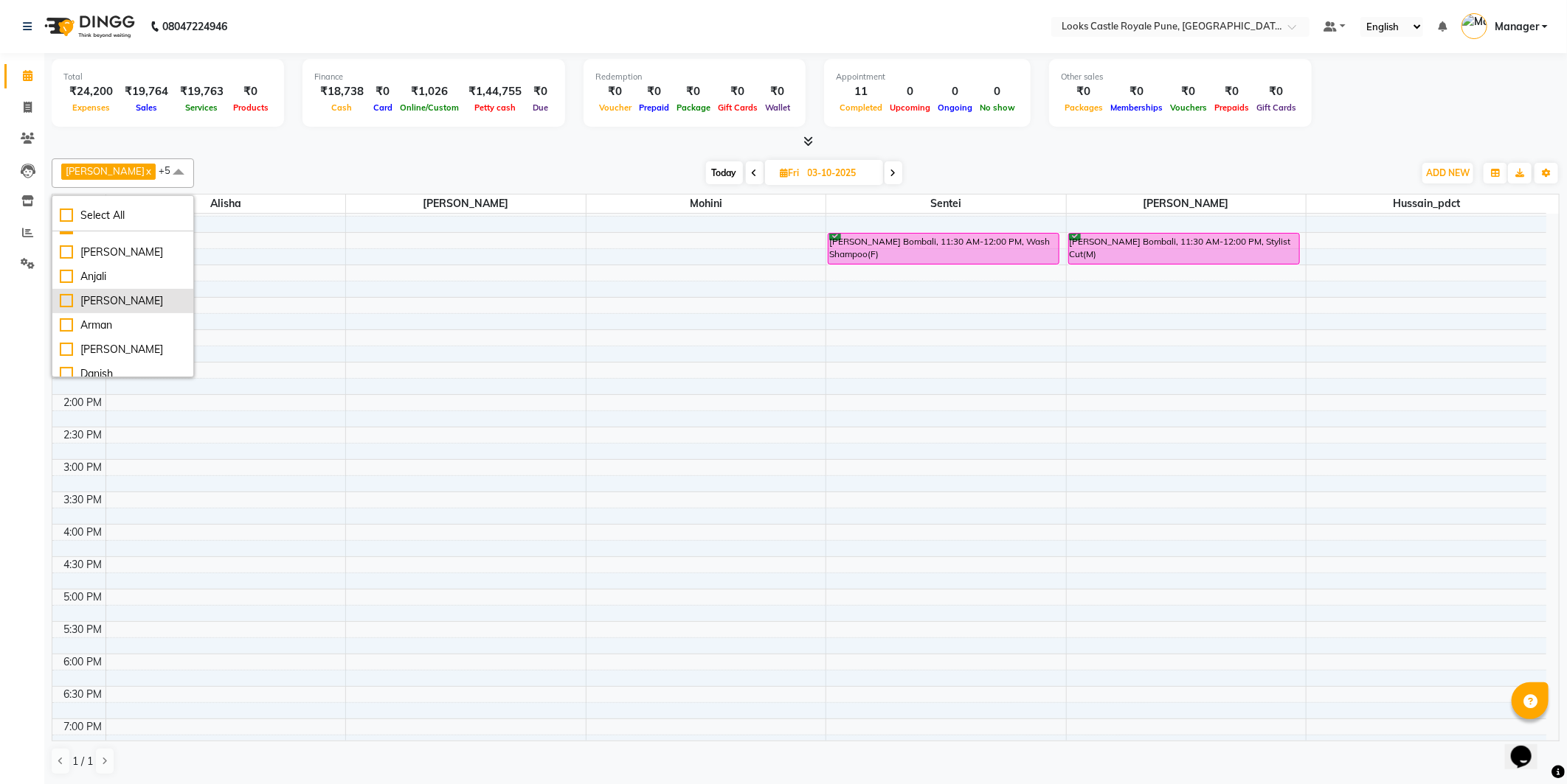
scroll to position [42, 0]
click at [112, 335] on li "[PERSON_NAME]" at bounding box center [122, 346] width 141 height 24
checkbox input "true"
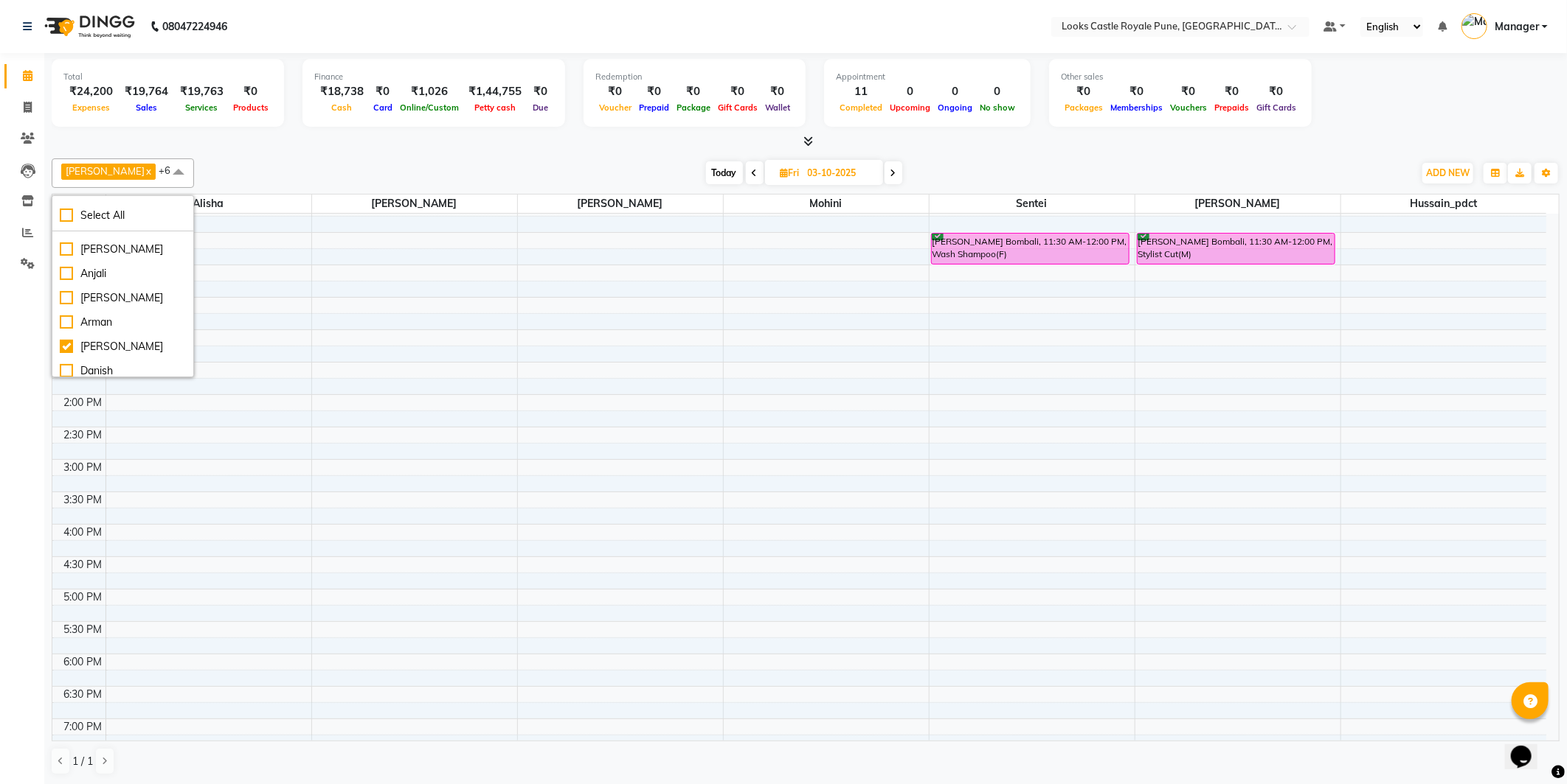
click at [347, 150] on div "Total ₹24,200 Expenses ₹19,764 Sales ₹19,763 Services ₹0 Products Finance ₹18,7…" at bounding box center [806, 419] width 1523 height 732
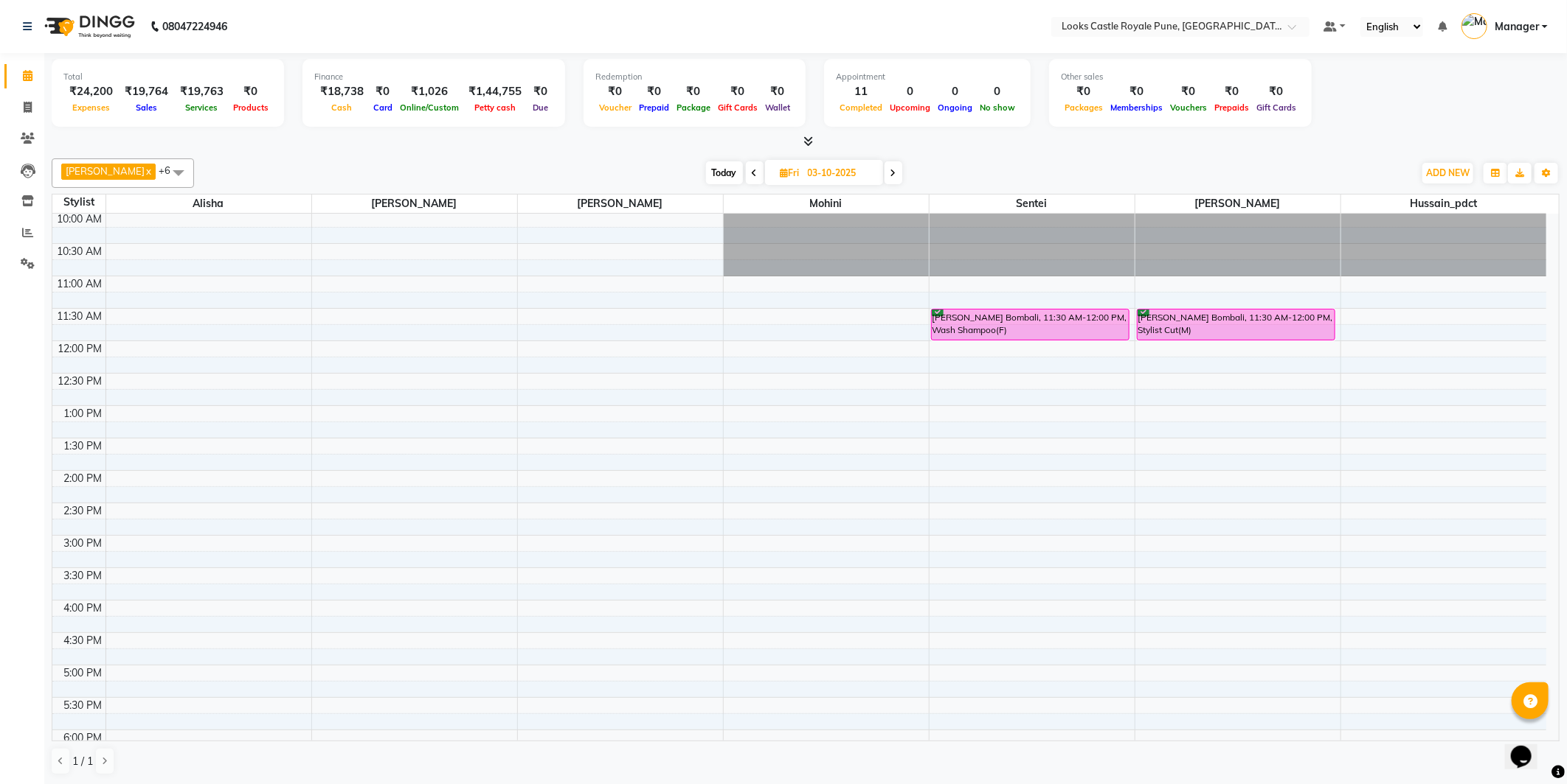
scroll to position [0, 0]
drag, startPoint x: 38, startPoint y: 212, endPoint x: 31, endPoint y: 222, distance: 12.2
click at [36, 214] on li "Inventory" at bounding box center [22, 201] width 44 height 32
click at [31, 223] on link "Reports" at bounding box center [22, 233] width 36 height 24
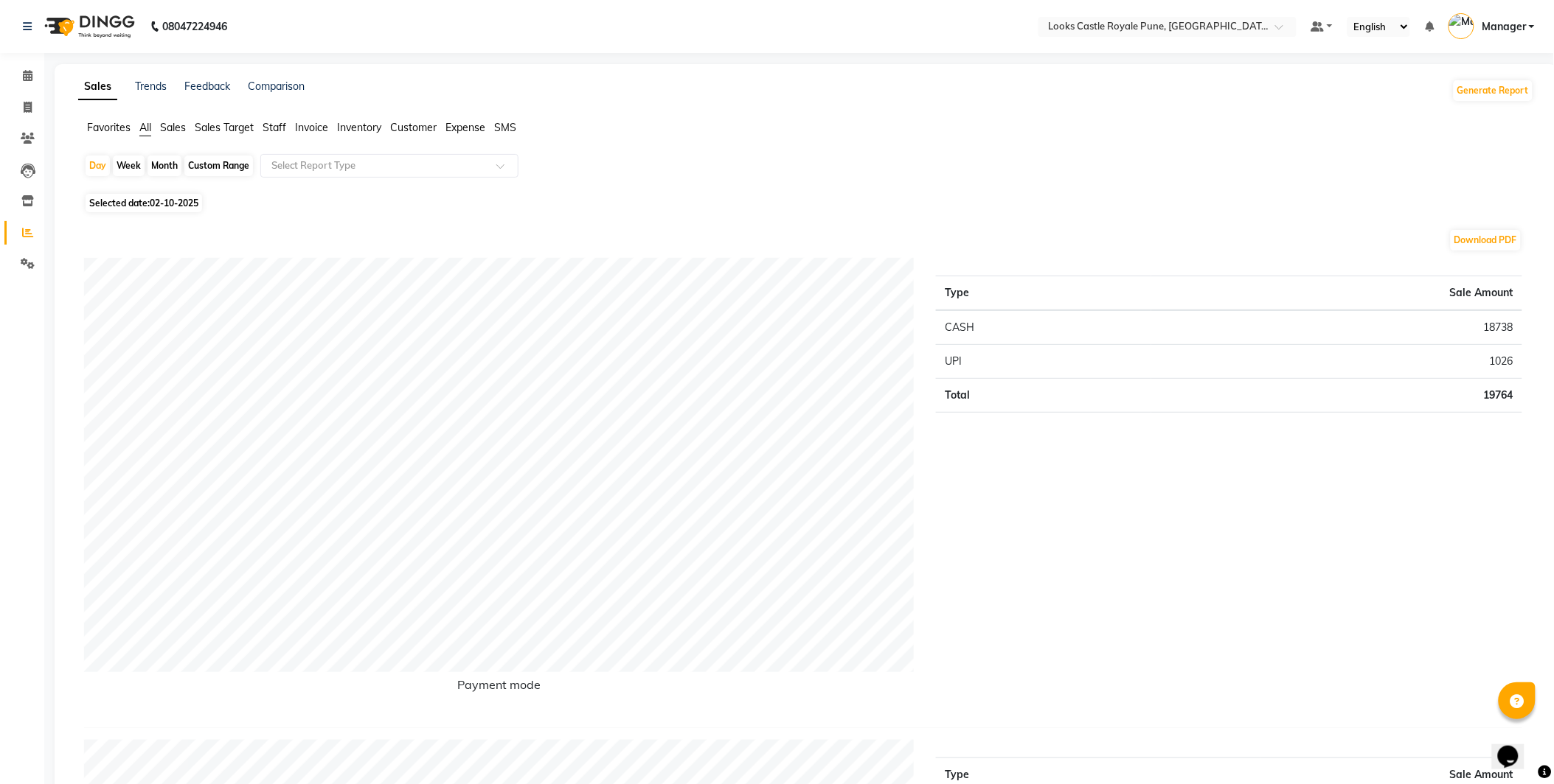
drag, startPoint x: 278, startPoint y: 124, endPoint x: 303, endPoint y: 148, distance: 34.7
click at [277, 124] on span "Staff" at bounding box center [274, 128] width 23 height 13
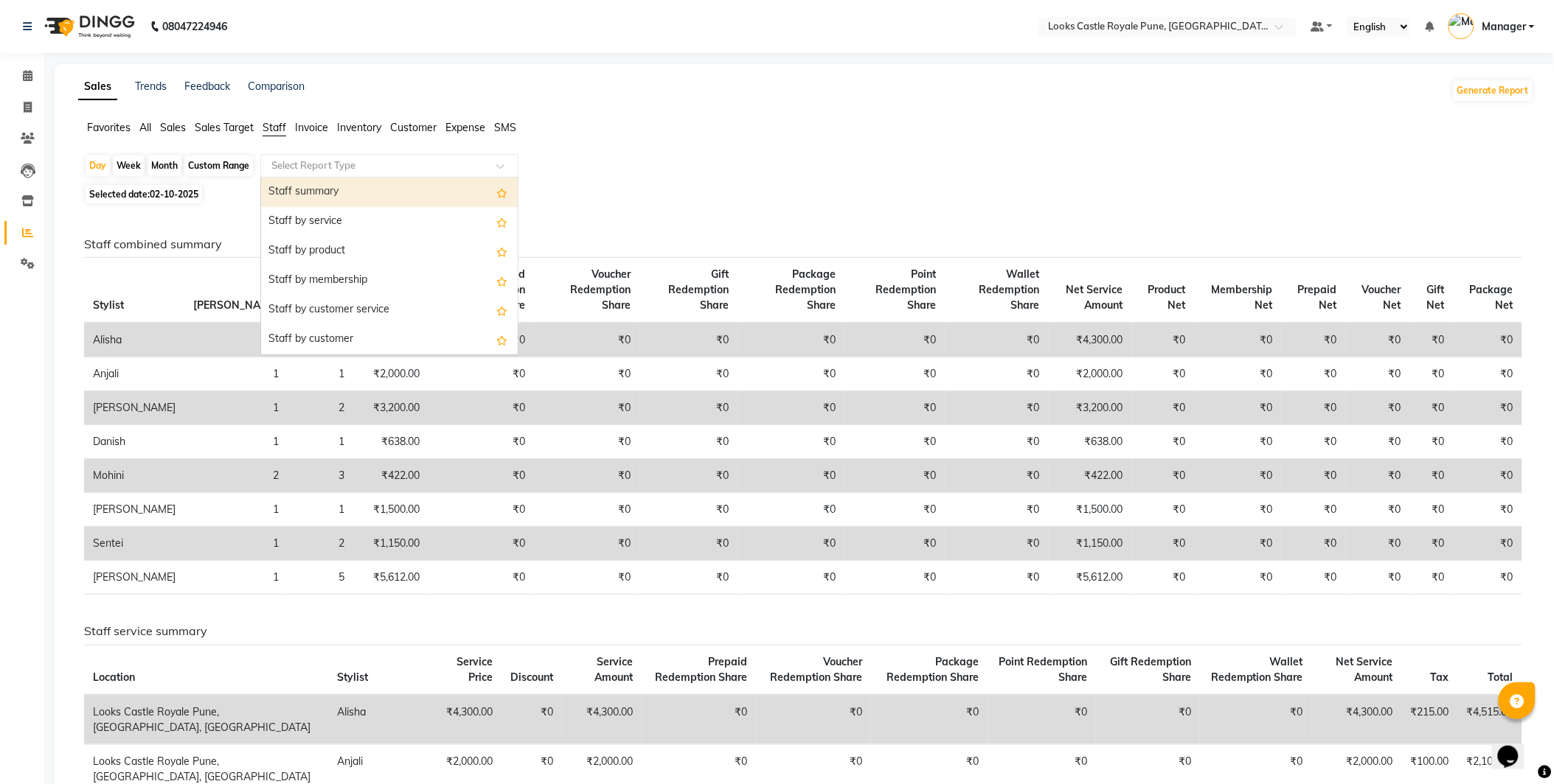
click at [426, 162] on input "text" at bounding box center [375, 166] width 212 height 14
click at [423, 306] on div "Staff by customer service" at bounding box center [389, 310] width 256 height 30
select select "full_report"
select select "csv"
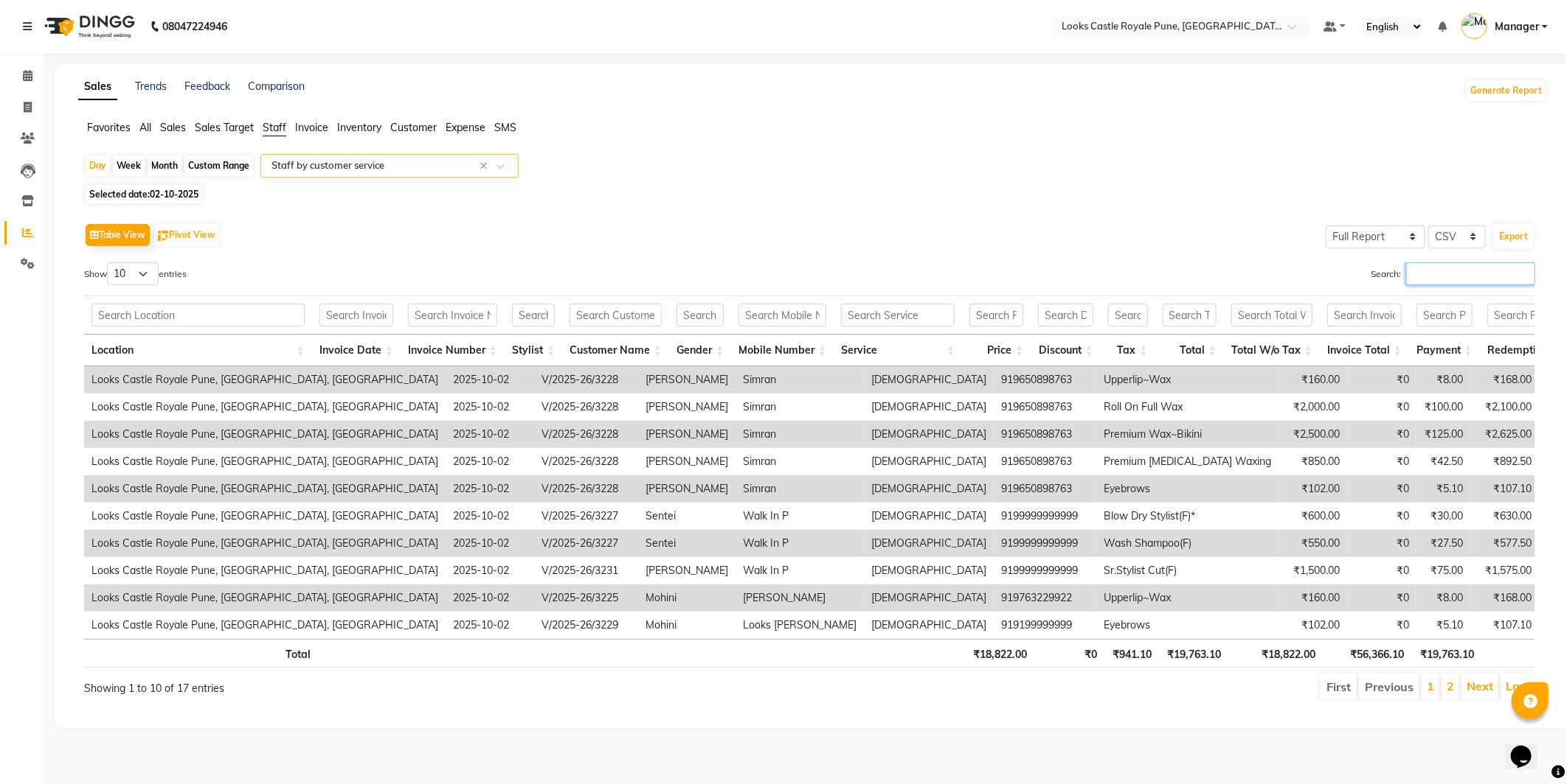
click at [1473, 278] on input "Search:" at bounding box center [1471, 274] width 129 height 23
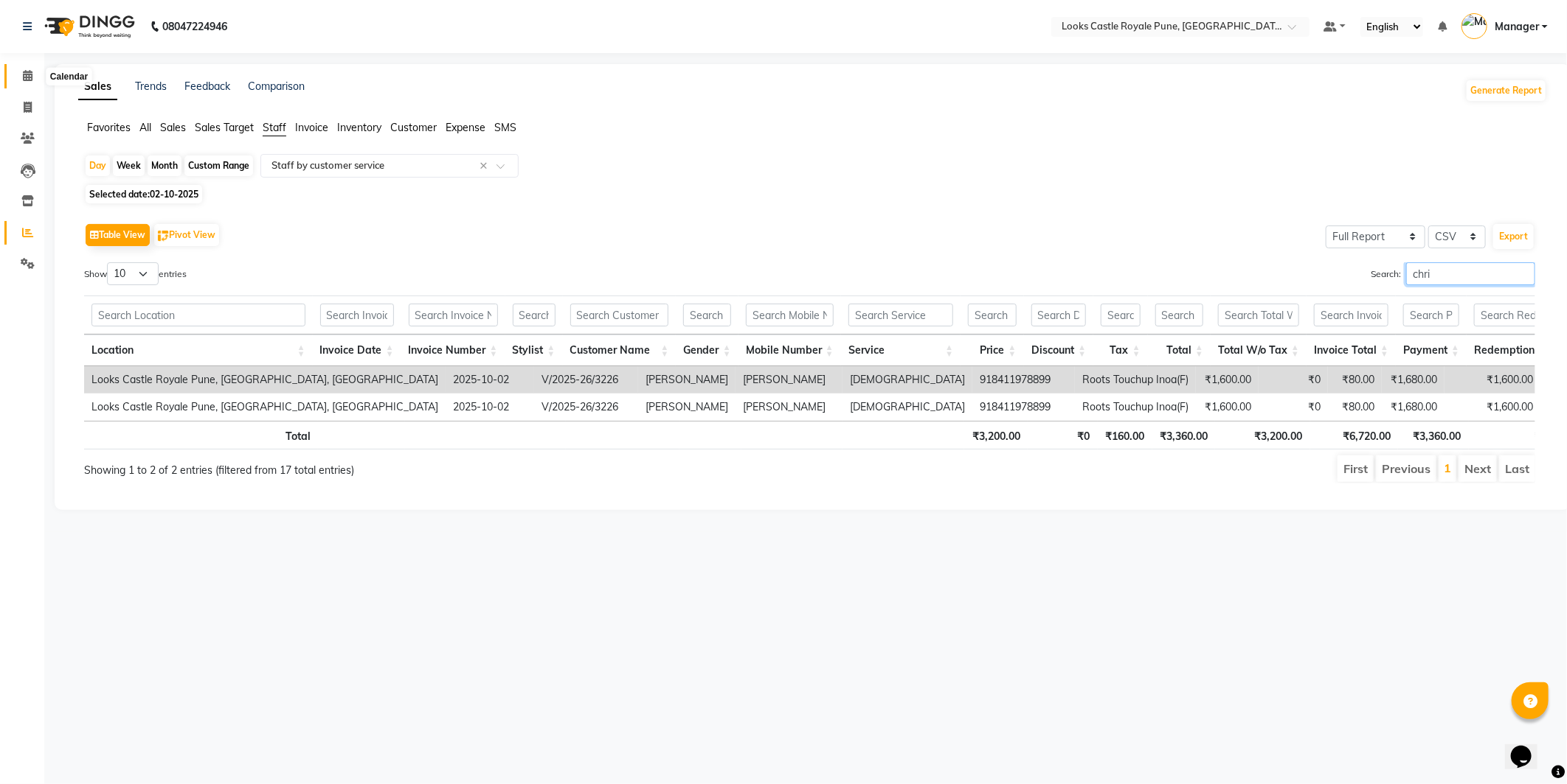
type input "chri"
click at [35, 70] on span at bounding box center [27, 76] width 26 height 17
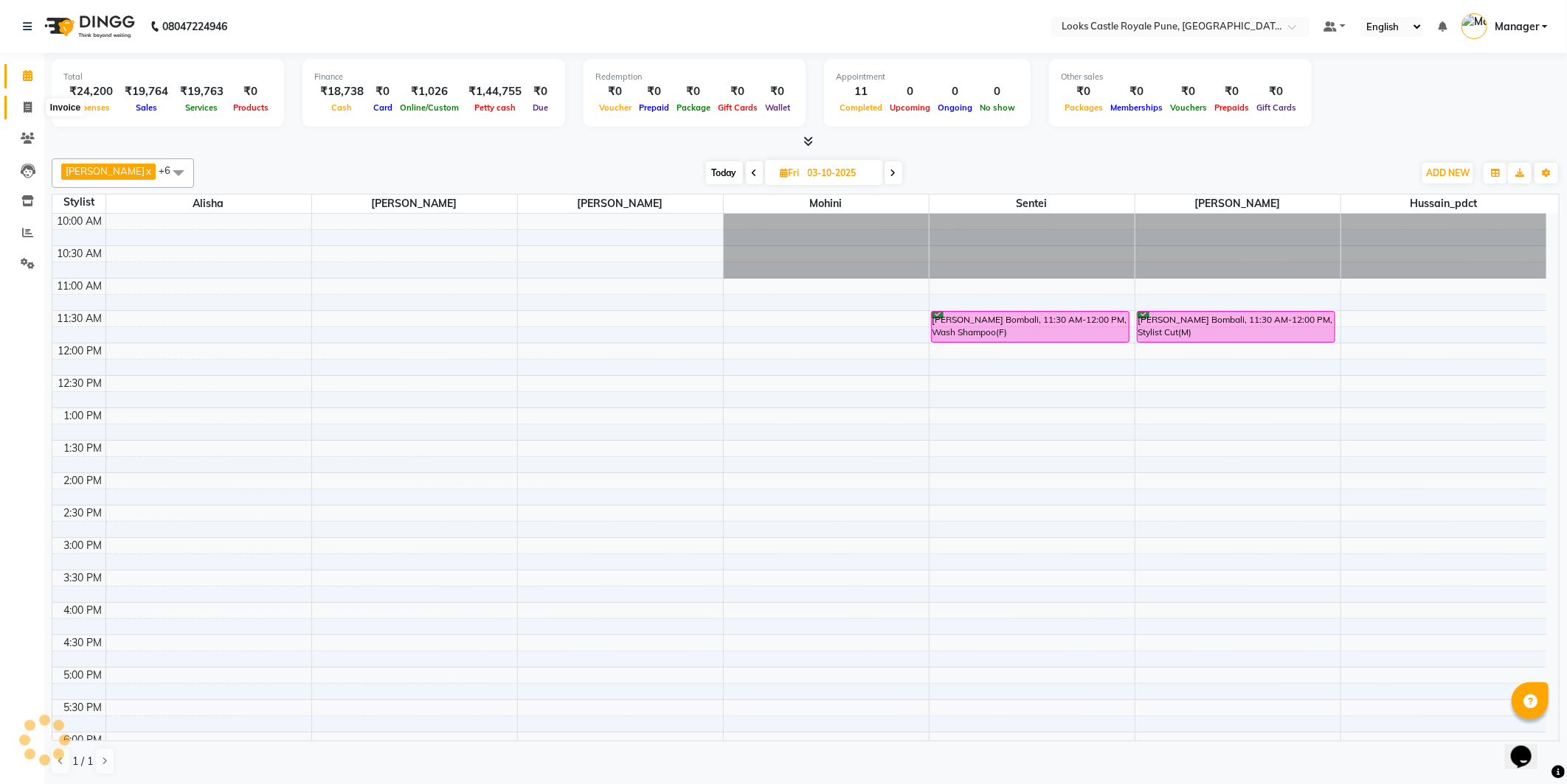
click at [17, 113] on span at bounding box center [27, 108] width 26 height 17
select select "service"
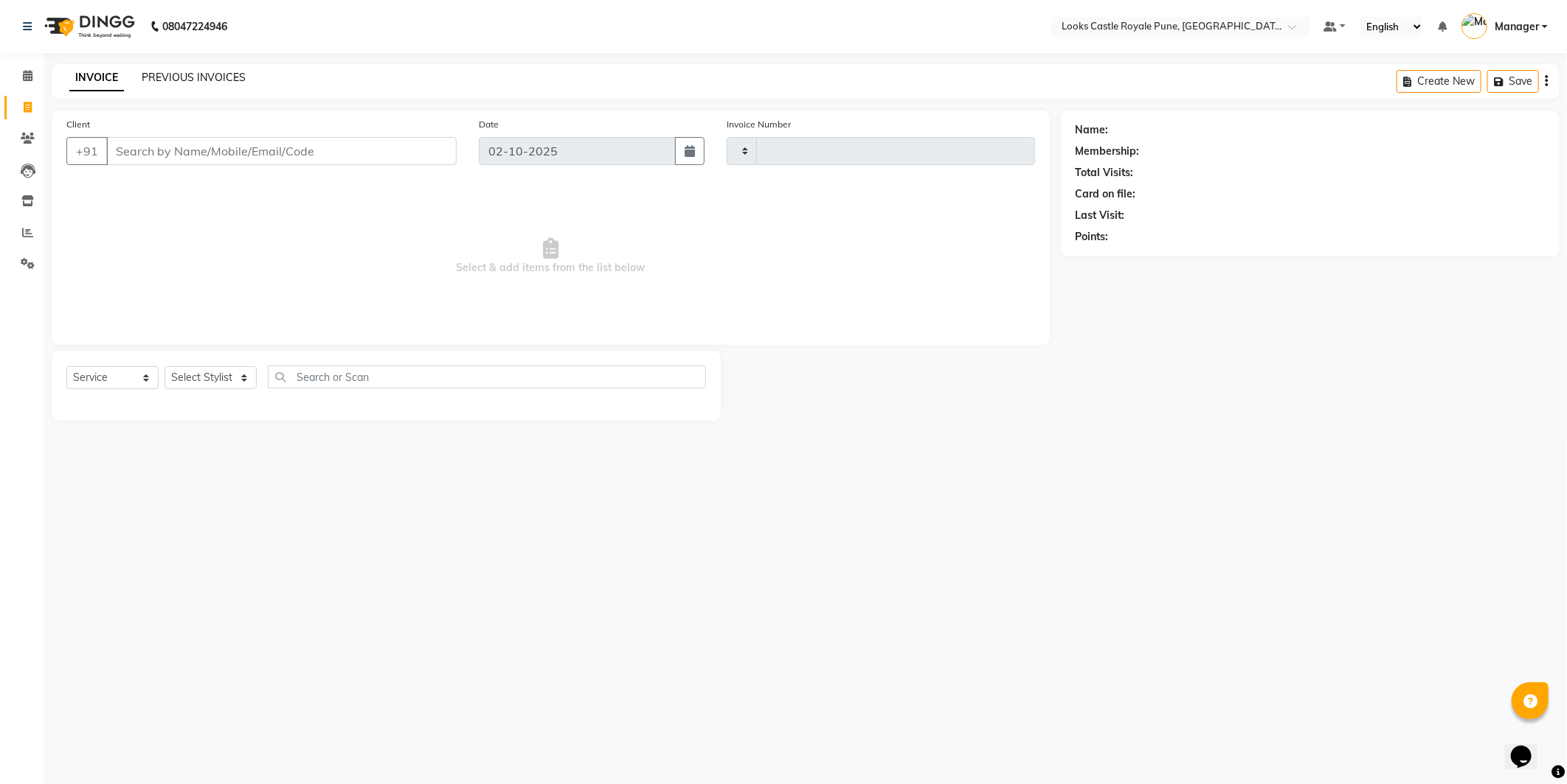
type input "3233"
select select "5915"
click at [171, 75] on link "PREVIOUS INVOICES" at bounding box center [194, 77] width 104 height 13
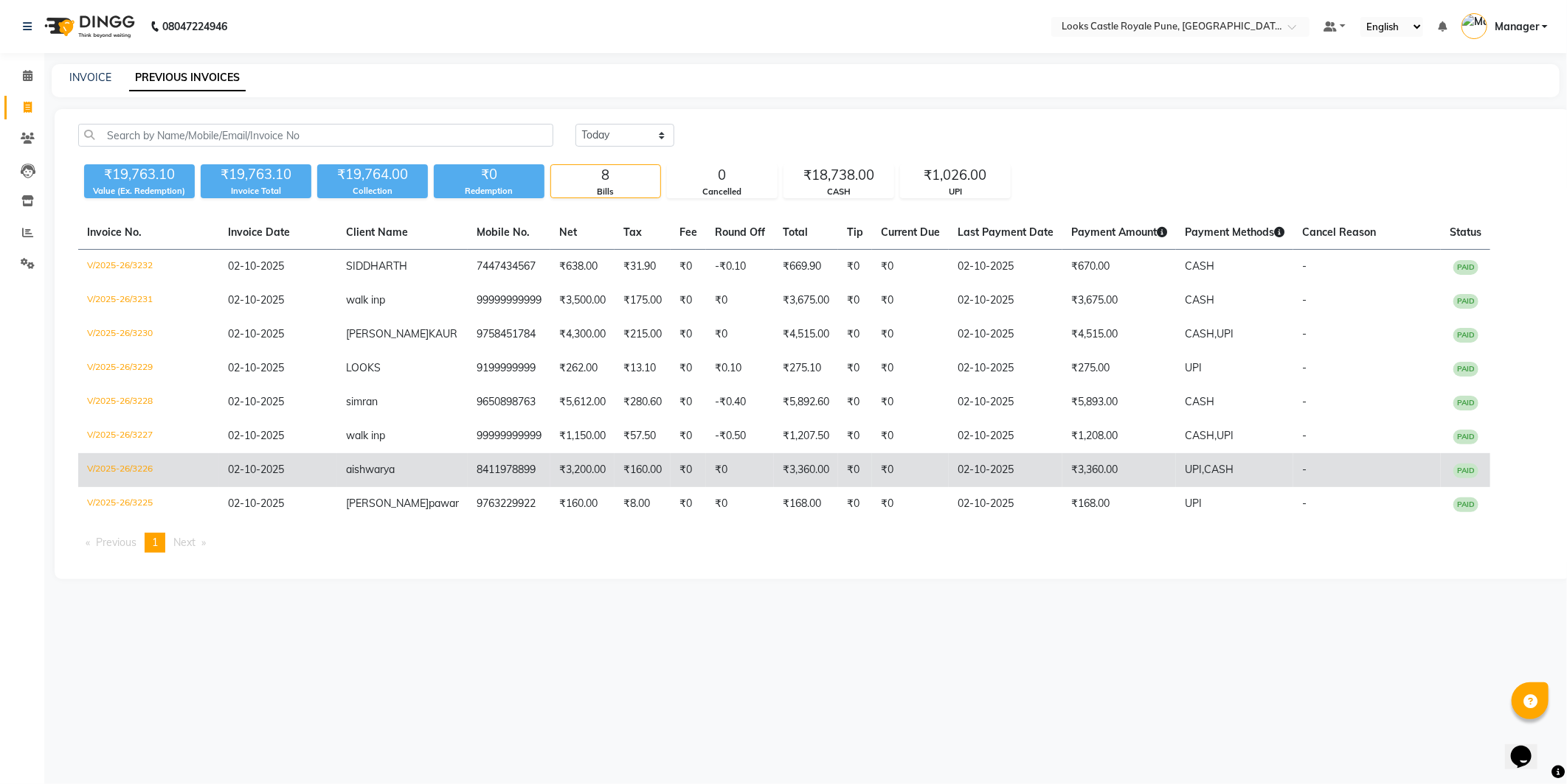
click at [484, 463] on td "8411978899" at bounding box center [509, 470] width 83 height 34
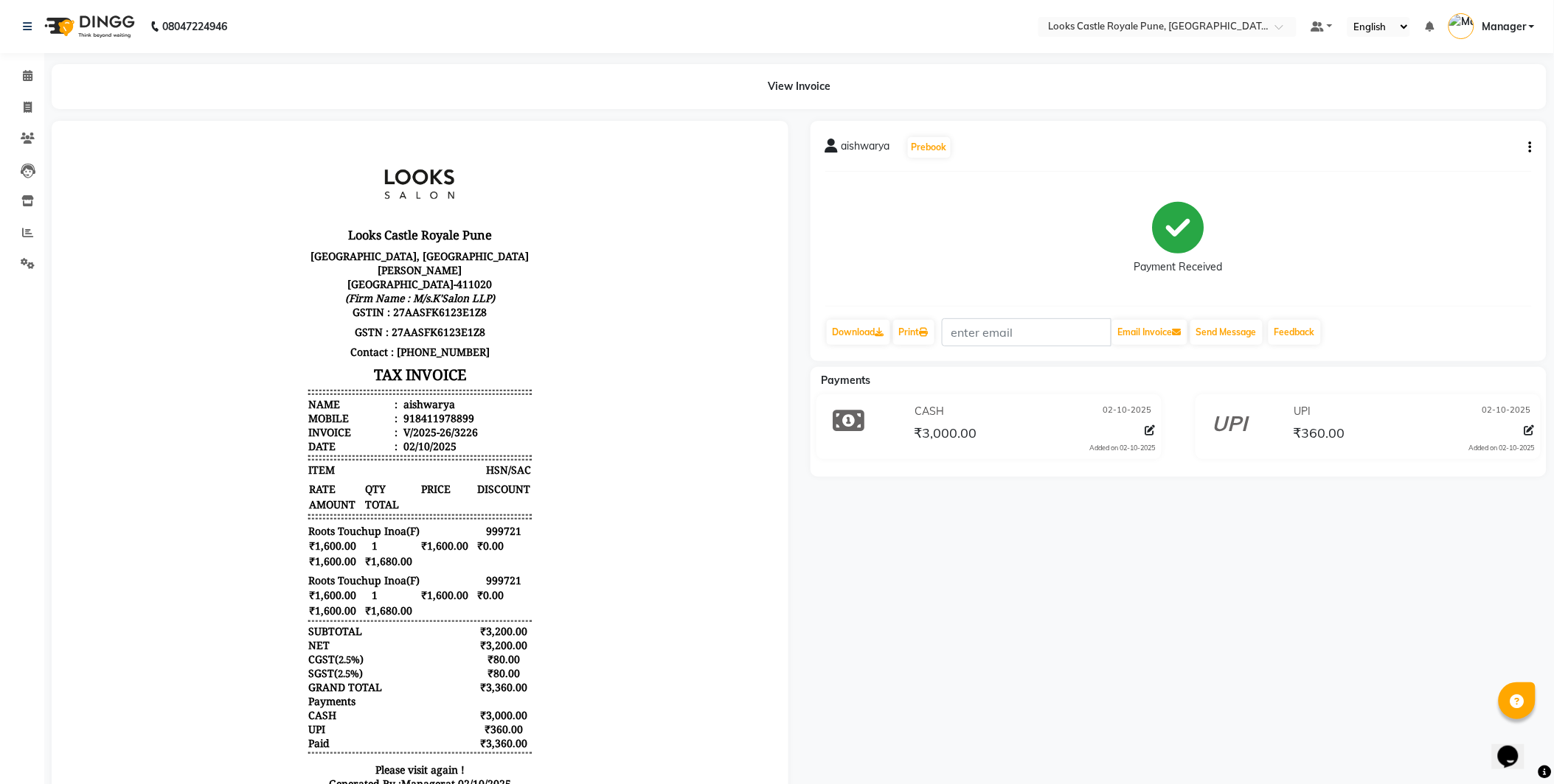
click at [1526, 144] on button "button" at bounding box center [1526, 147] width 9 height 15
click at [1494, 146] on div "Split Service Amount" at bounding box center [1456, 147] width 101 height 18
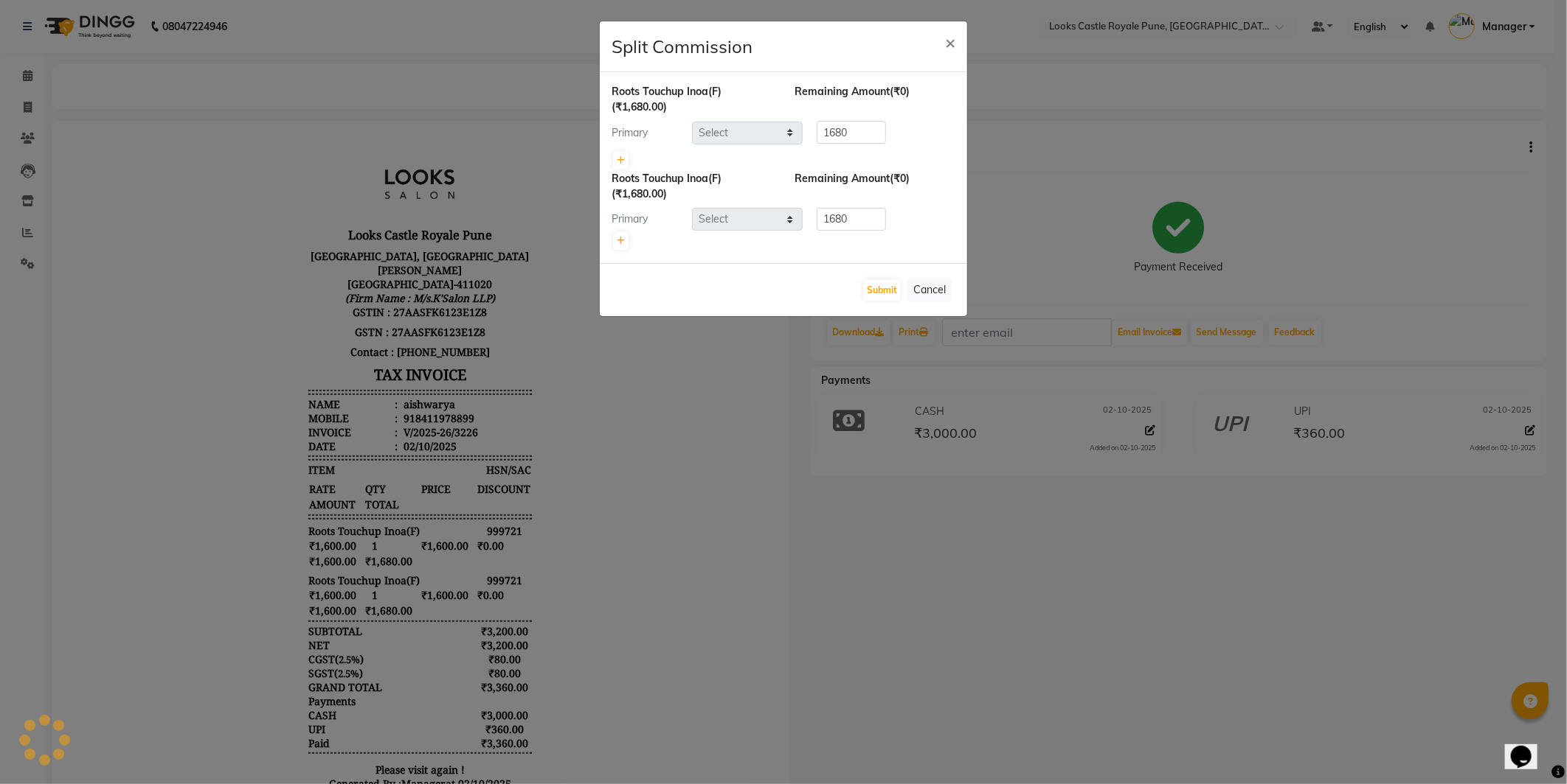
select select "43051"
click at [874, 133] on input "1680" at bounding box center [851, 133] width 69 height 23
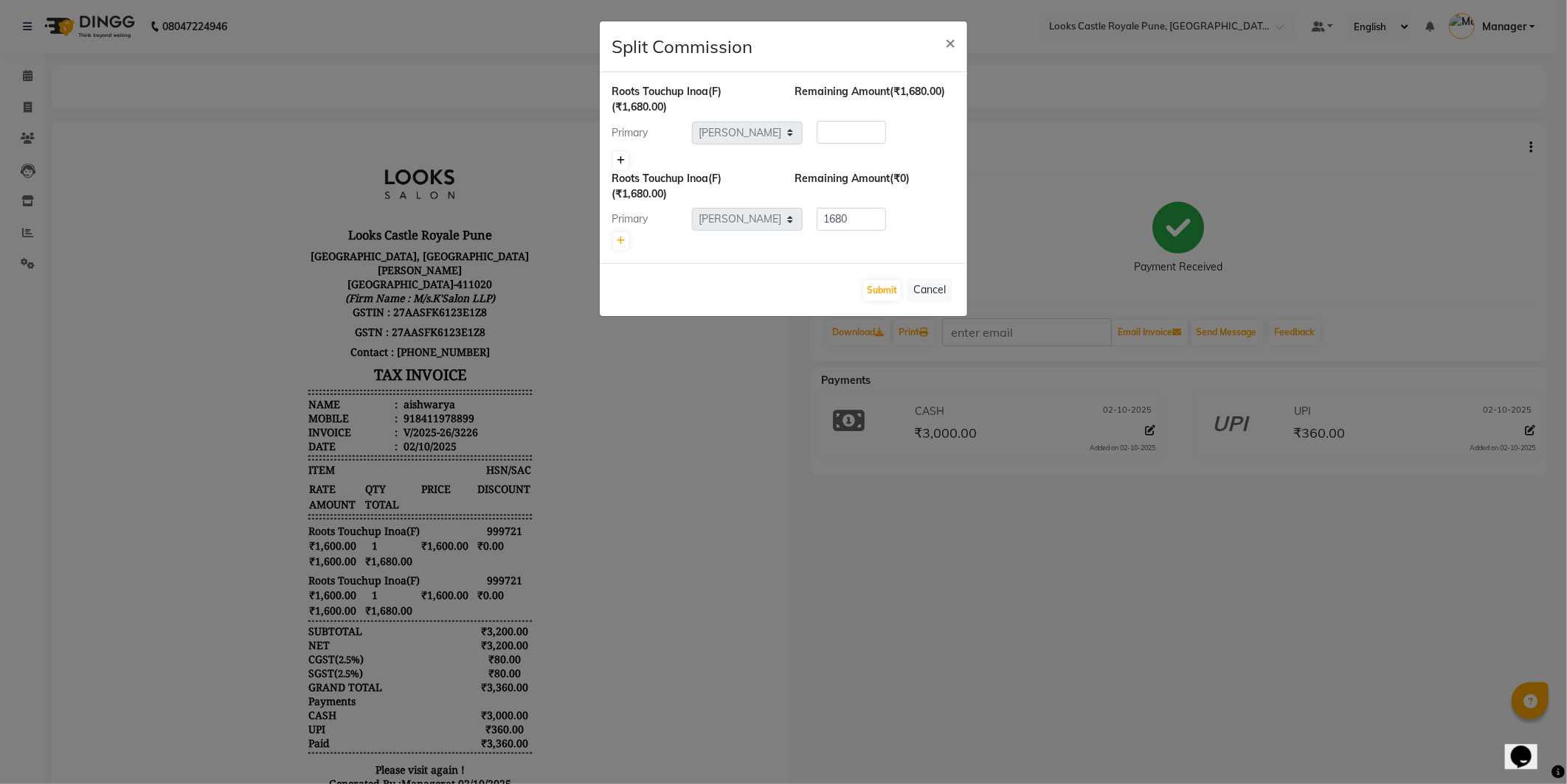
click at [622, 159] on icon at bounding box center [621, 160] width 8 height 9
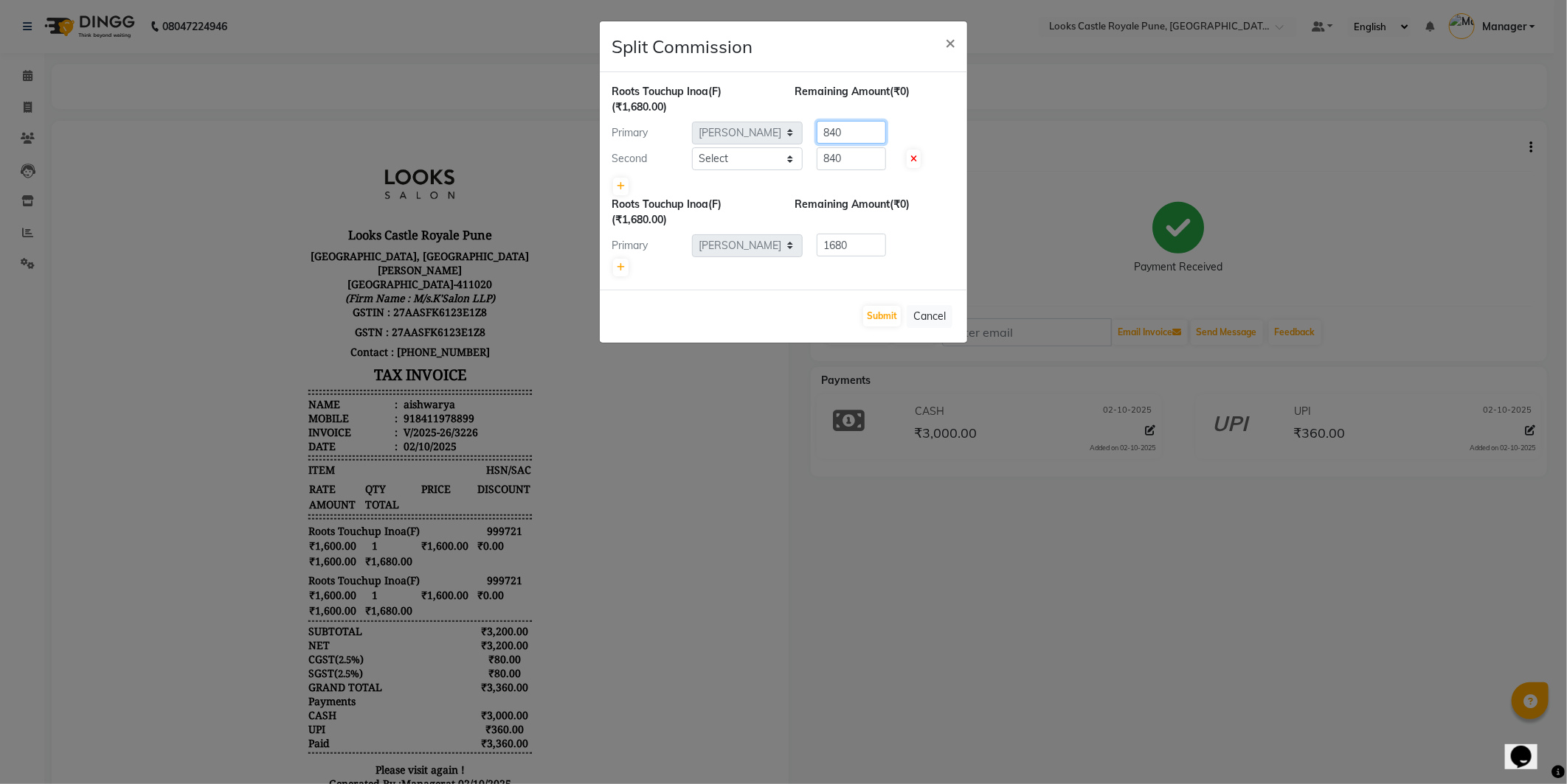
drag, startPoint x: 745, startPoint y: 143, endPoint x: 730, endPoint y: 144, distance: 15.0
click at [730, 144] on div "Roots Touchup Inoa(F) (₹1,680.00) Remaining Amount (₹0) Primary Select Akshay A…" at bounding box center [783, 140] width 344 height 113
type input "0"
click at [728, 167] on select "Select Akshay Alisha Amir Anjali Arif Arman Christy Danish Eli Gloria Hafiz Hus…" at bounding box center [747, 159] width 111 height 23
select select "64707"
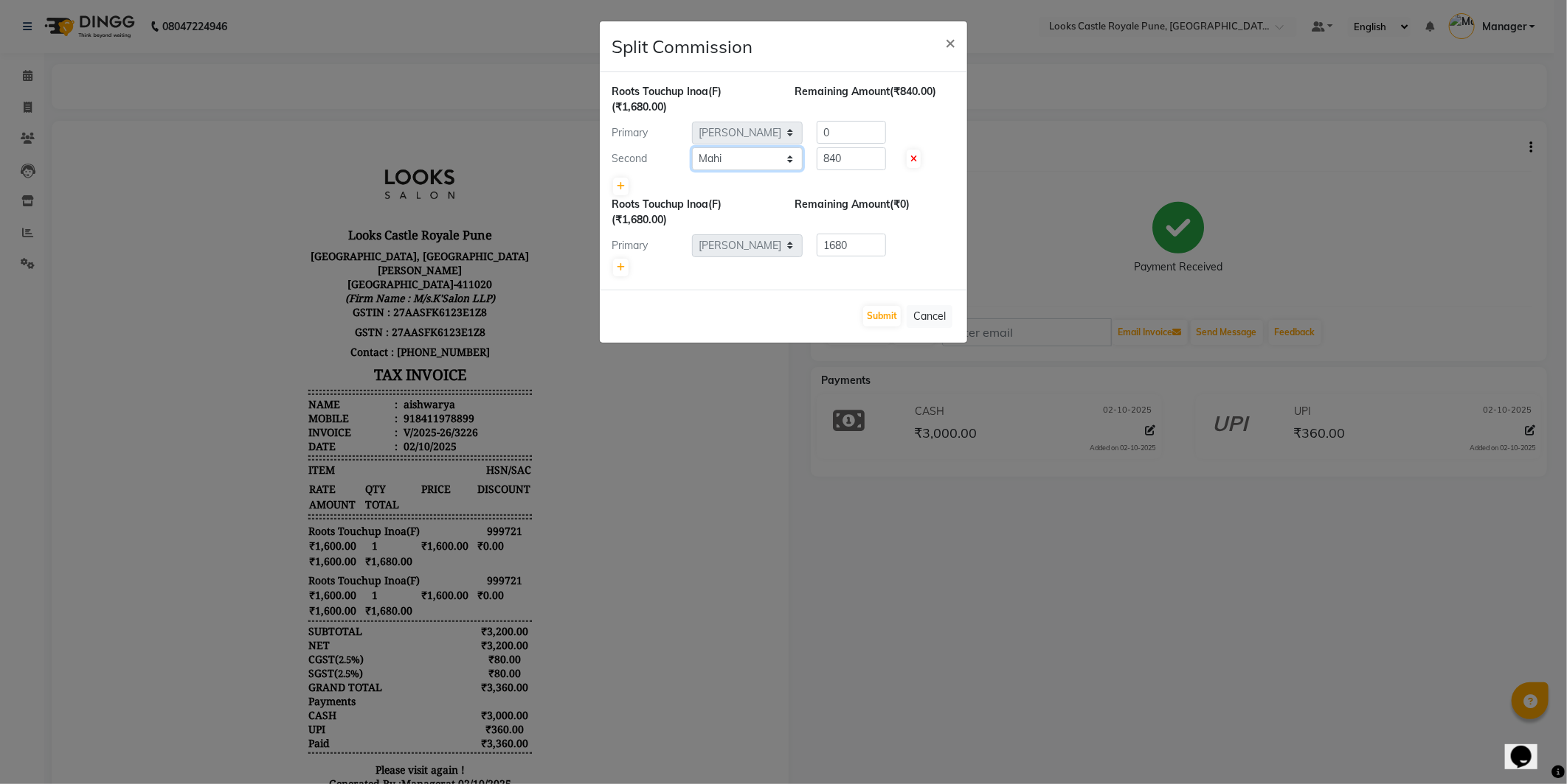
click at [692, 147] on select "Select Akshay Alisha Amir Anjali Arif Arman Christy Danish Eli Gloria Hafiz Hus…" at bounding box center [747, 159] width 111 height 23
drag, startPoint x: 860, startPoint y: 165, endPoint x: 761, endPoint y: 167, distance: 99.0
click at [761, 167] on div "Second Select Akshay Alisha Amir Anjali Arif Arman Christy Danish Eli Gloria Ha…" at bounding box center [784, 159] width 366 height 23
paste input "168"
type input "1680"
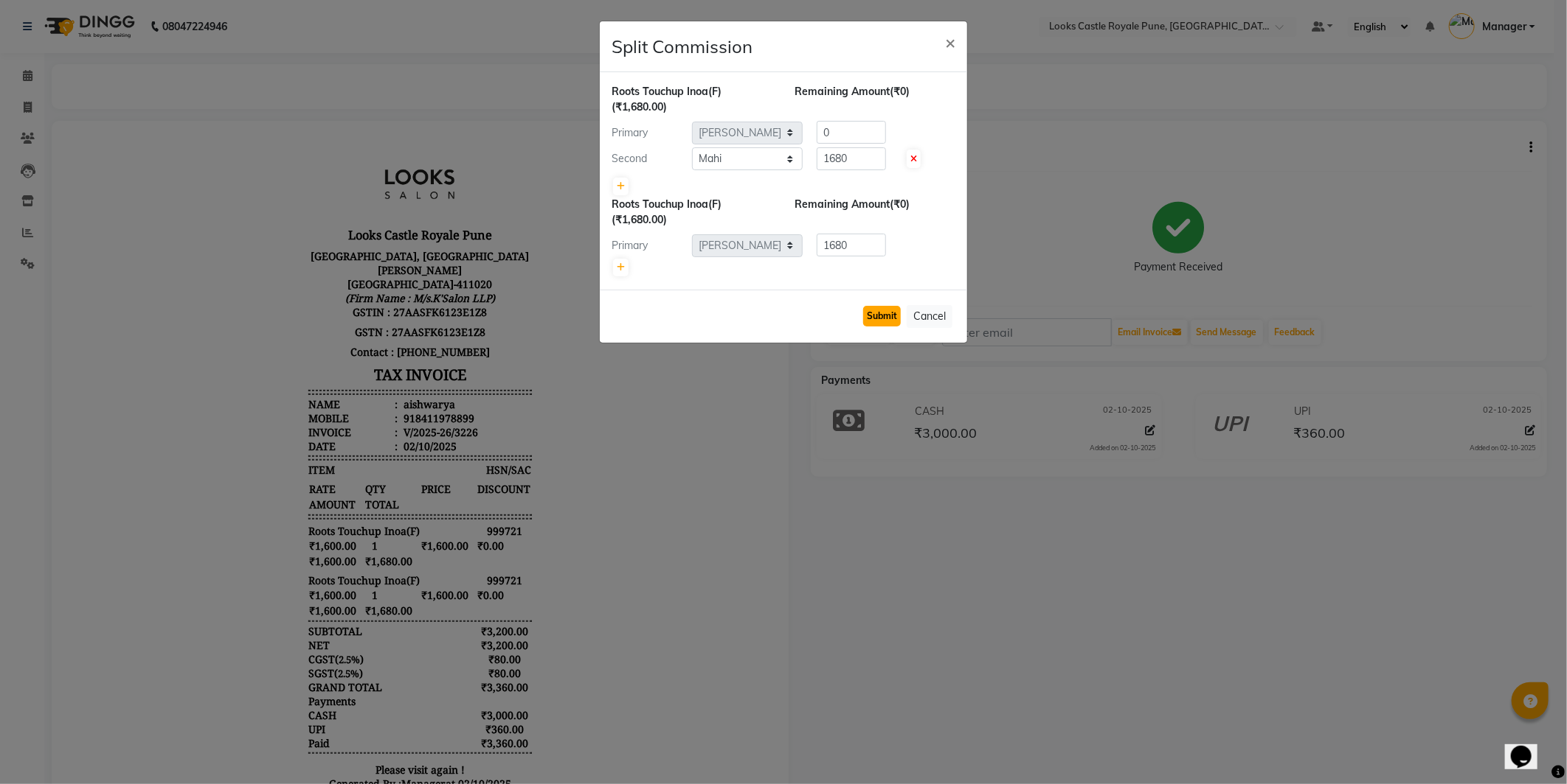
click at [888, 314] on button "Submit" at bounding box center [881, 316] width 38 height 20
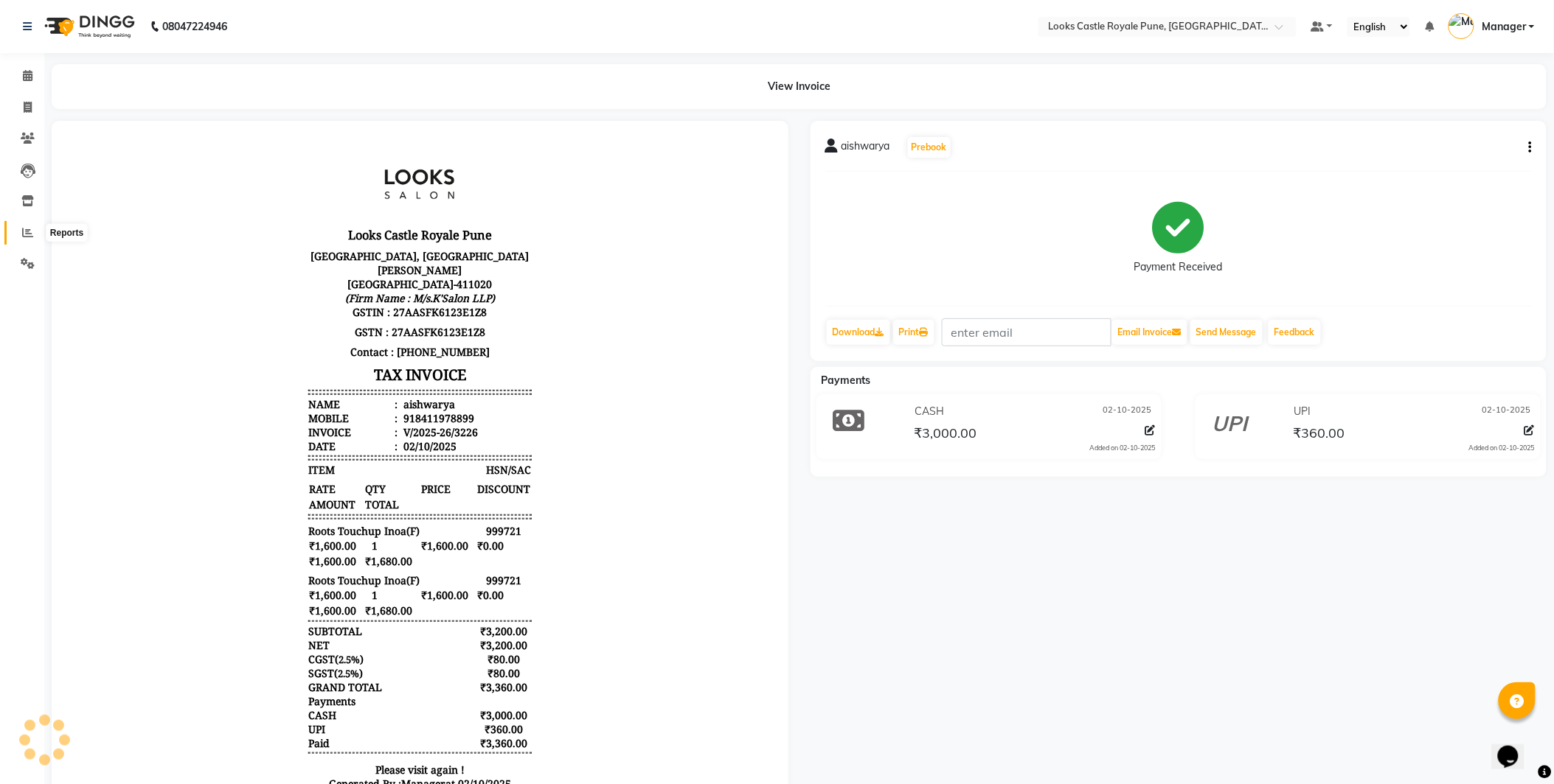
click at [36, 227] on span at bounding box center [27, 233] width 26 height 17
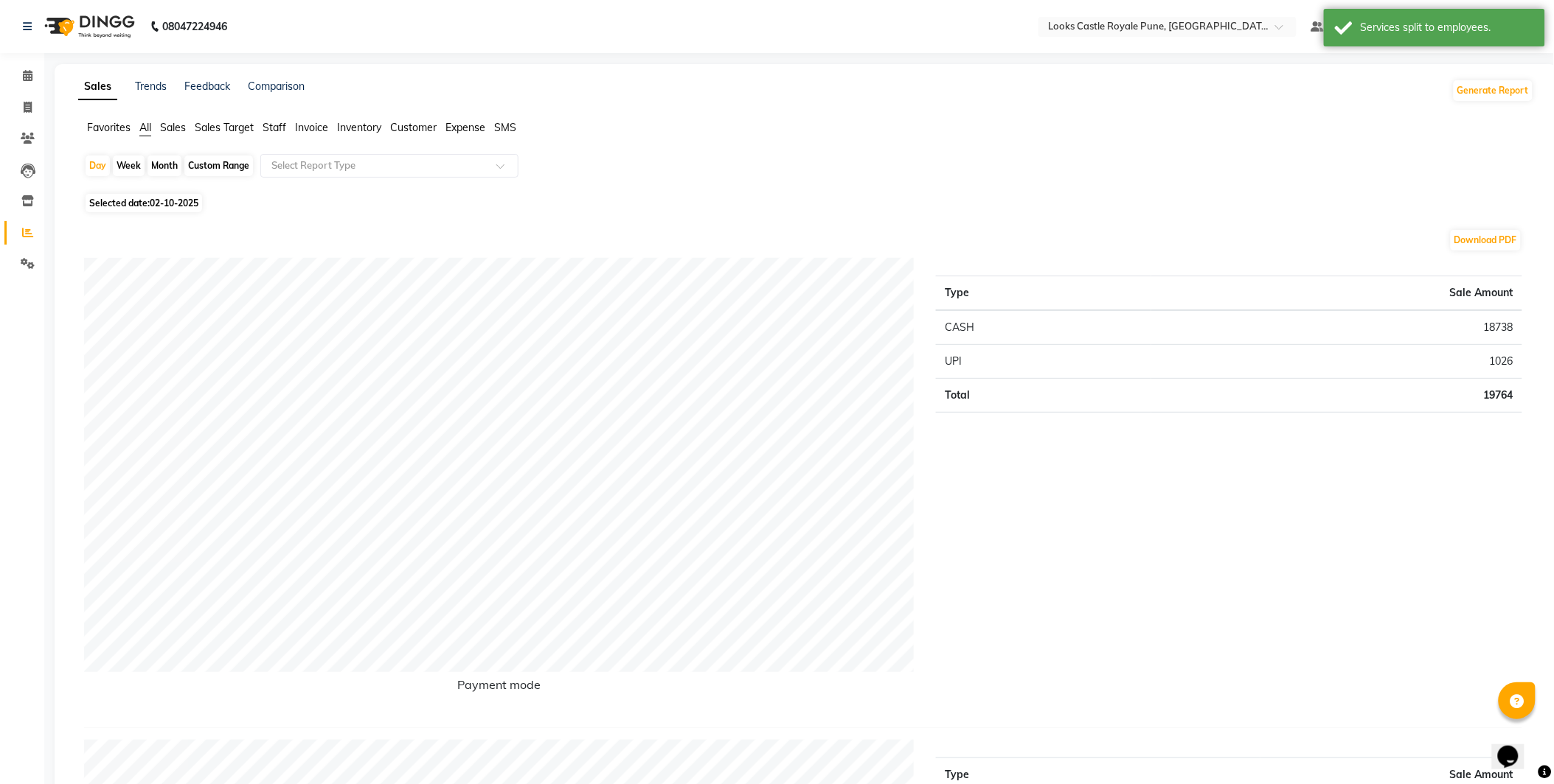
click at [273, 130] on span "Staff" at bounding box center [274, 128] width 23 height 13
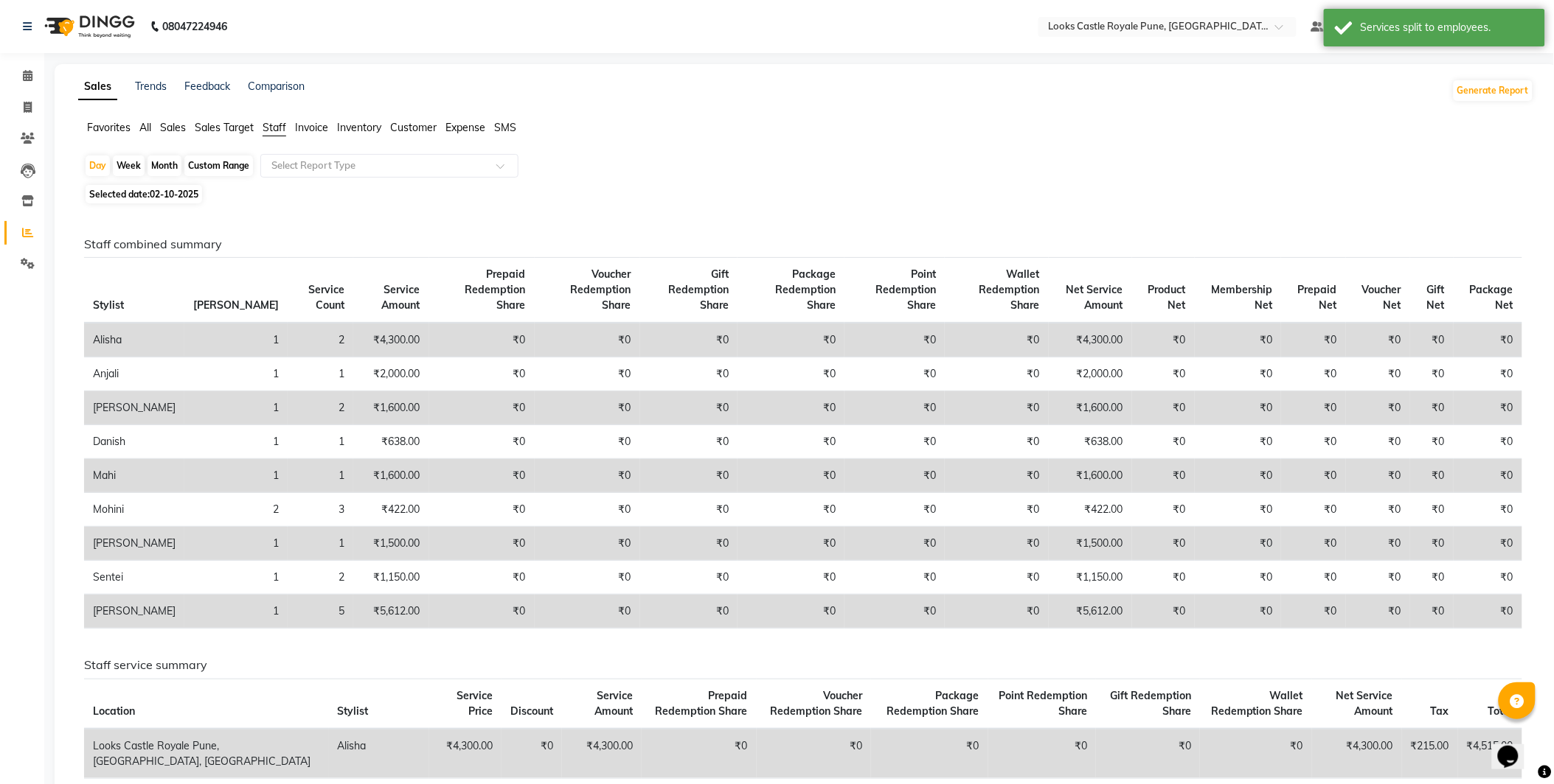
click at [313, 184] on div "Day Week Month Custom Range Select Report Type Selected date: 02-10-2025 Staff …" at bounding box center [805, 711] width 1456 height 1114
click at [319, 161] on input "text" at bounding box center [375, 166] width 212 height 14
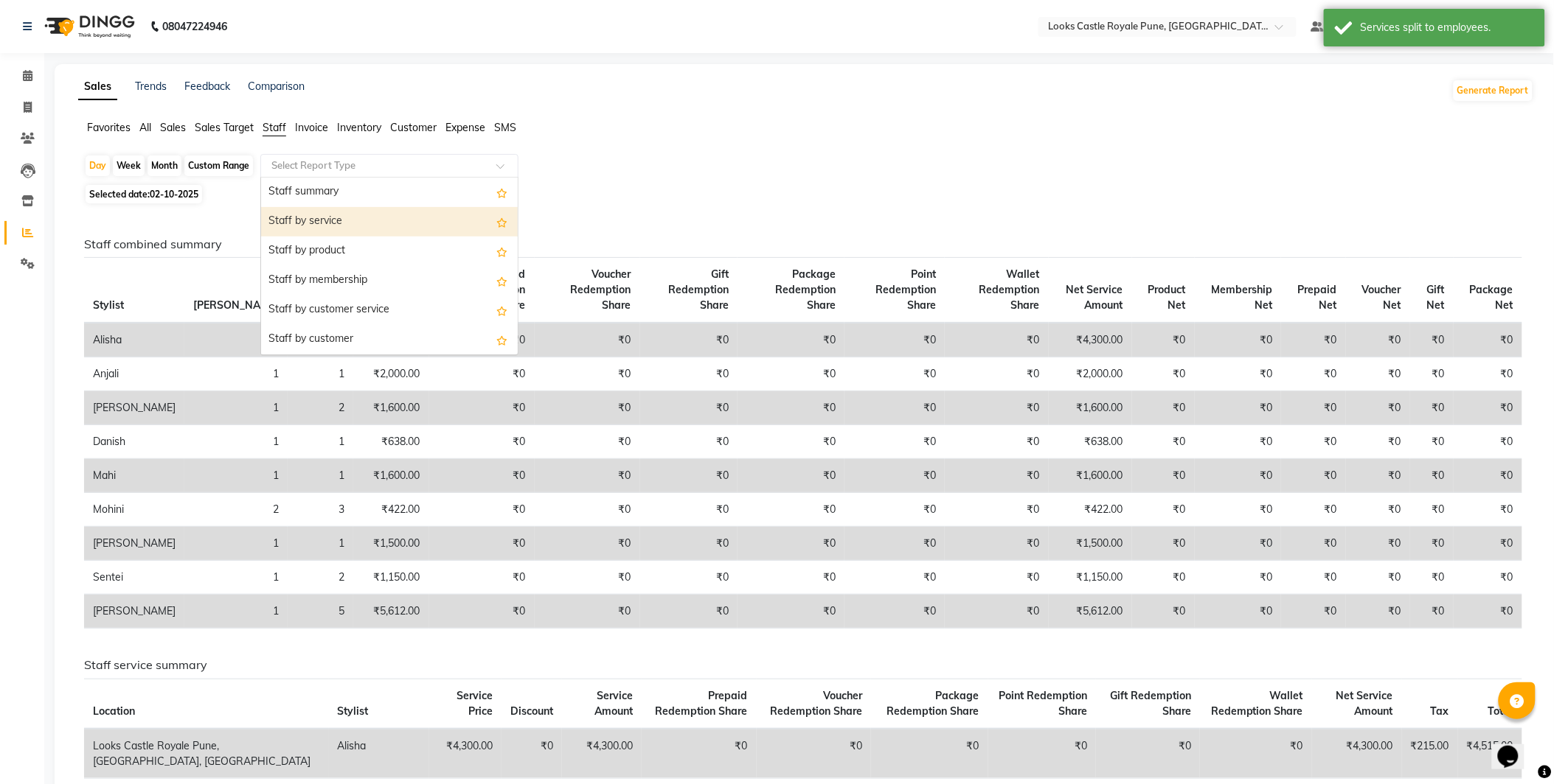
click at [330, 222] on div "Staff by service" at bounding box center [389, 222] width 256 height 30
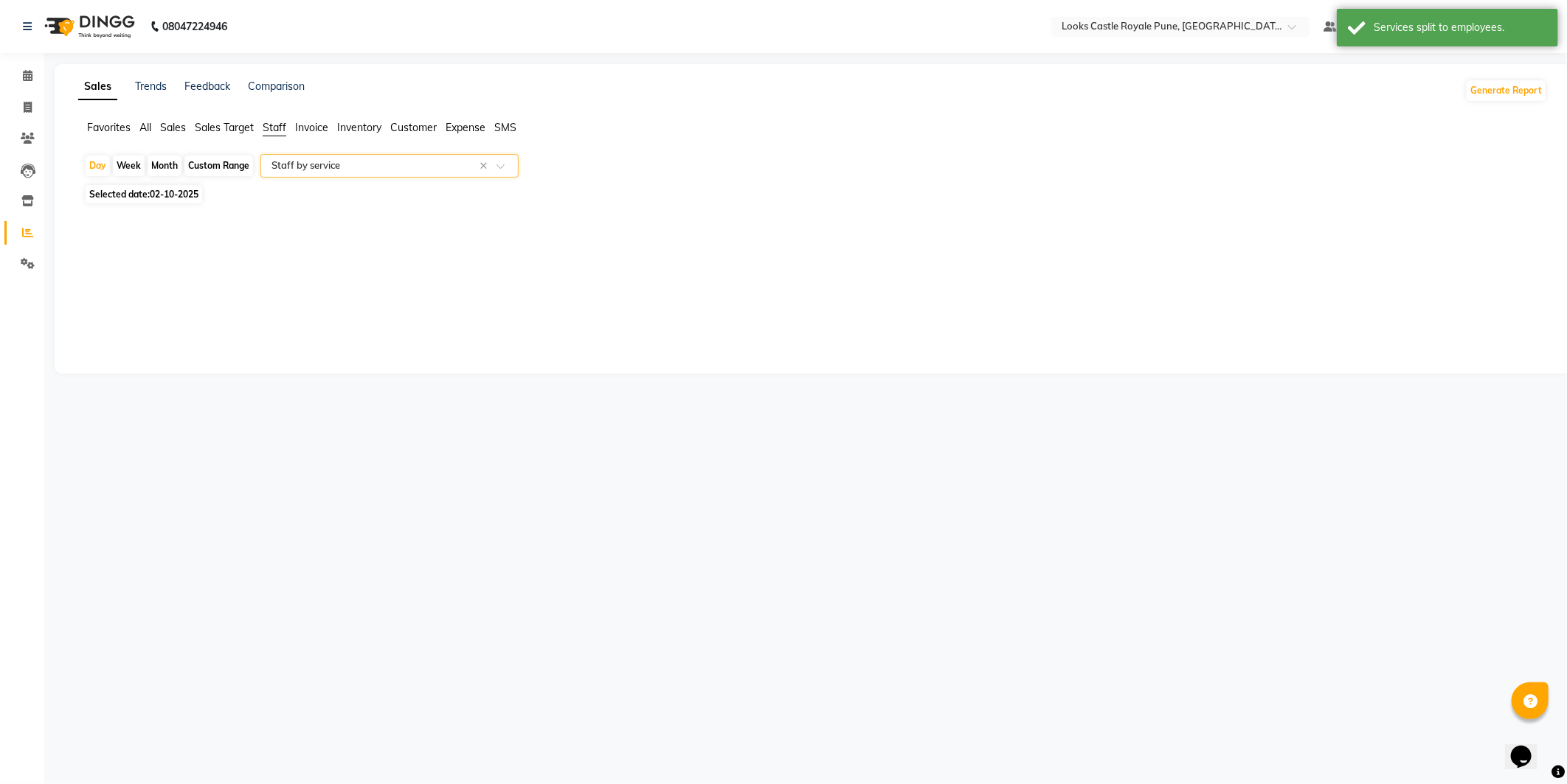
select select "full_report"
select select "csv"
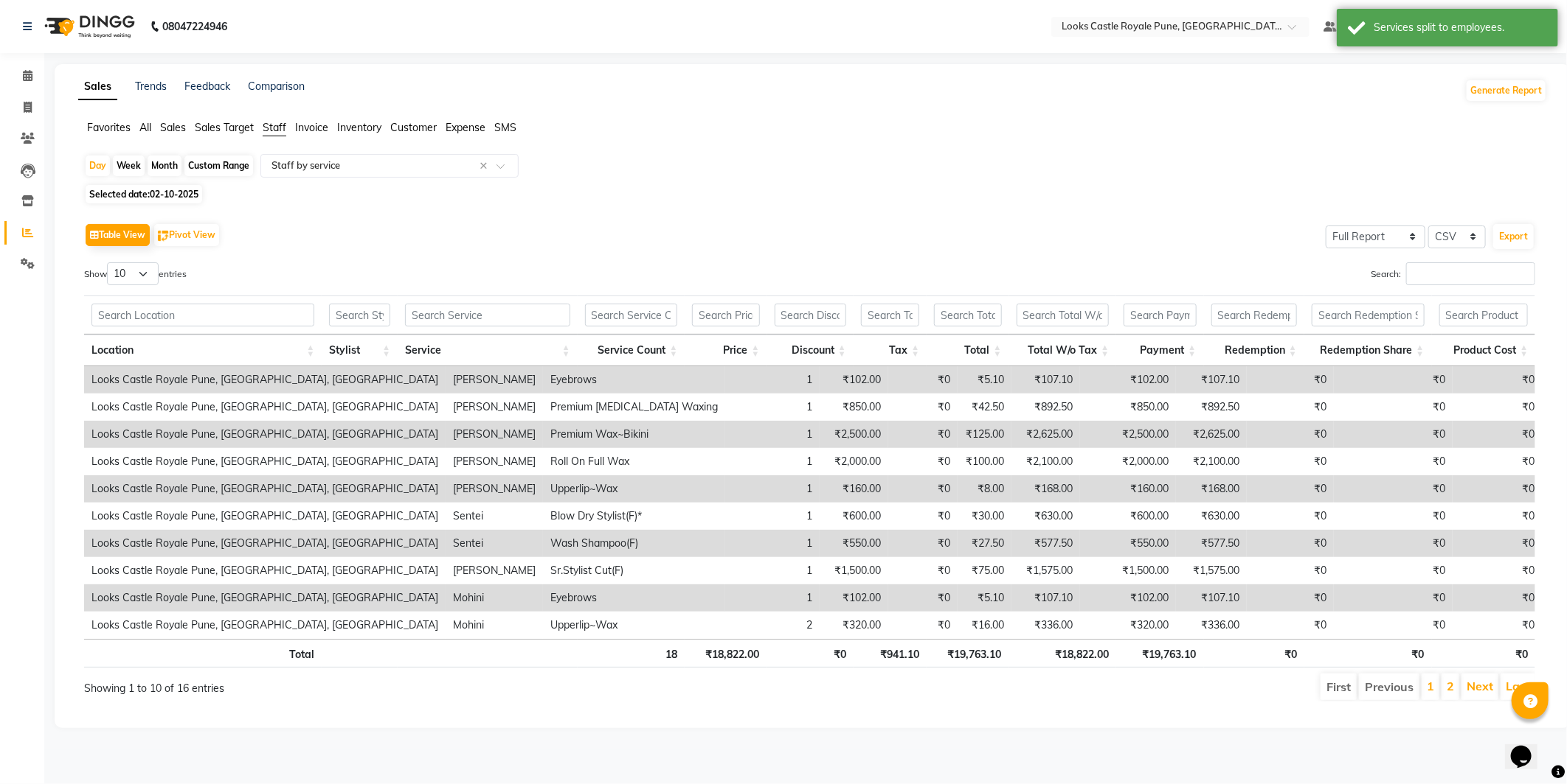
click at [1475, 292] on div "Location Stylist Service Service Count Price Discount Tax Total Total W/o Tax P…" at bounding box center [809, 328] width 1450 height 75
click at [1473, 278] on input "Search:" at bounding box center [1471, 274] width 129 height 23
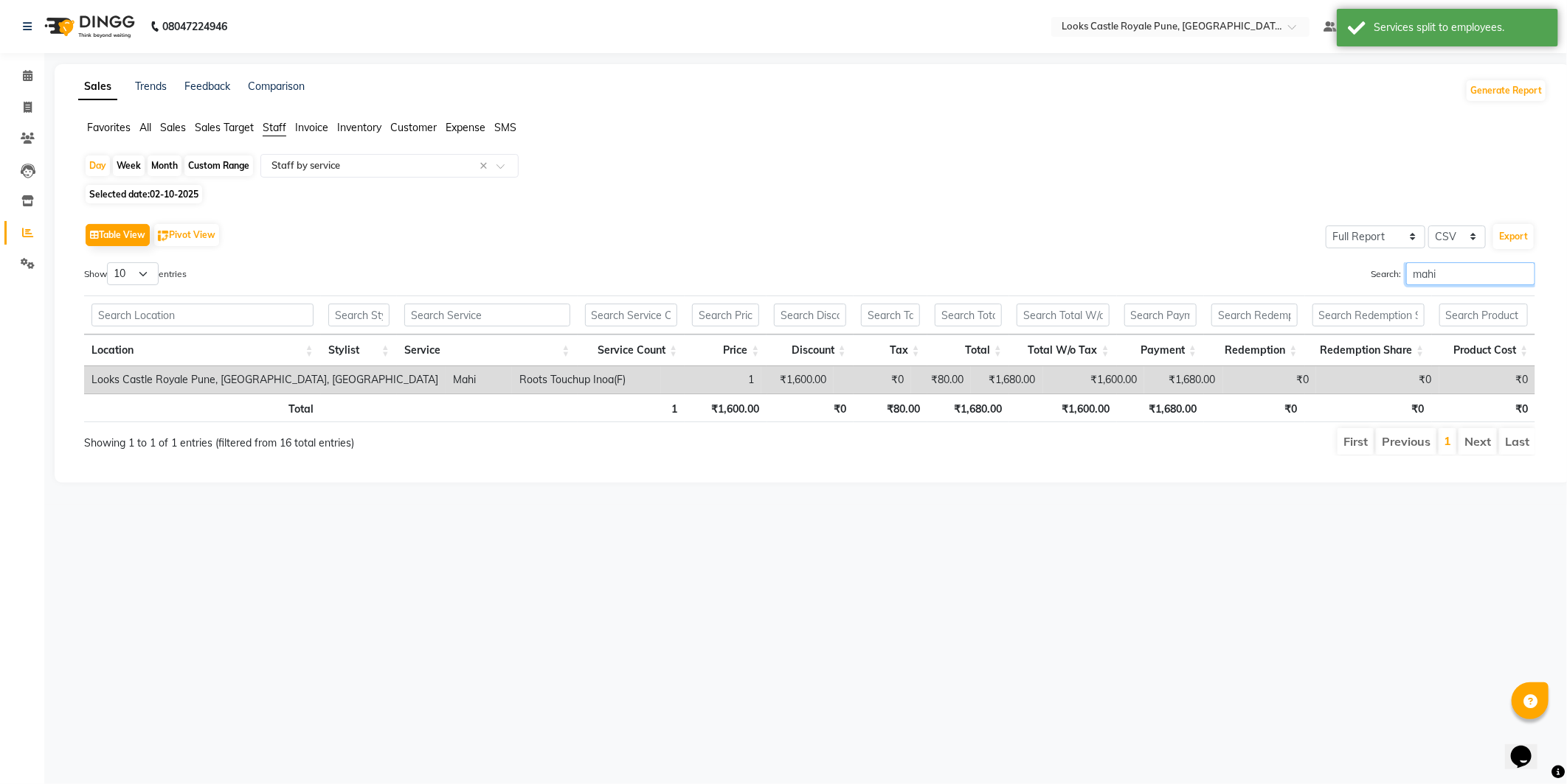
type input "mahi"
click at [753, 418] on th "₹1,600.00" at bounding box center [725, 408] width 82 height 29
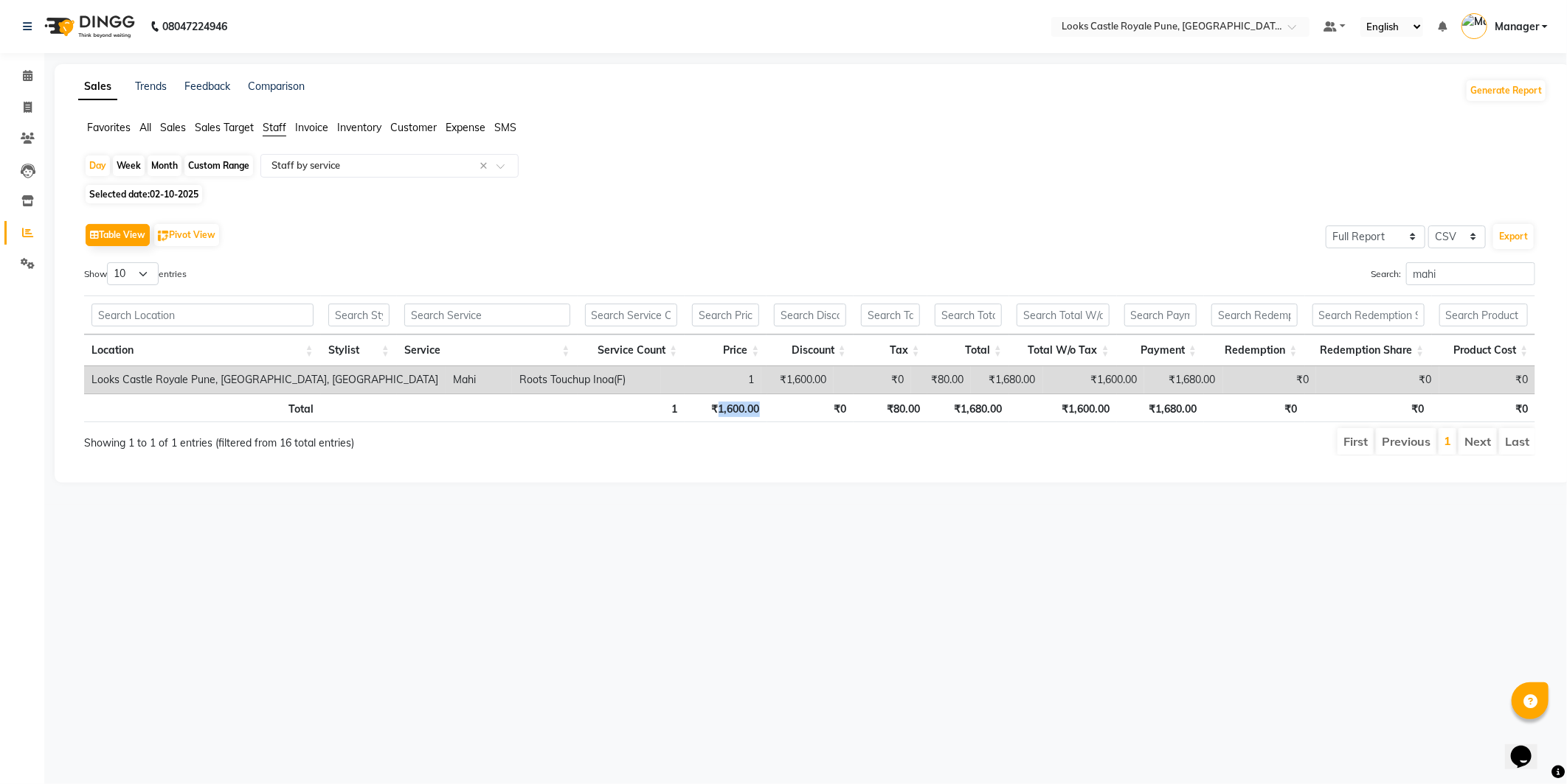
click at [753, 418] on th "₹1,600.00" at bounding box center [725, 408] width 82 height 29
